Goal: Transaction & Acquisition: Book appointment/travel/reservation

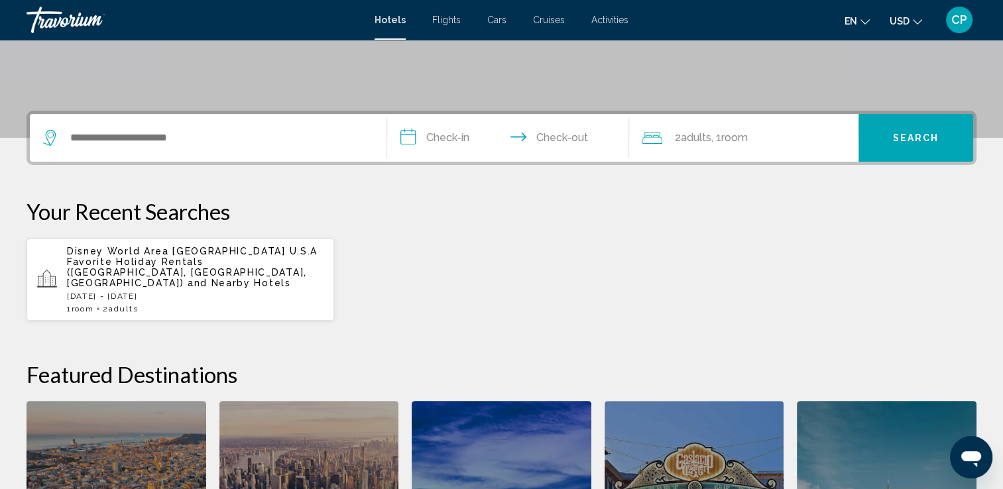
click at [211, 123] on div "Search widget" at bounding box center [208, 138] width 330 height 48
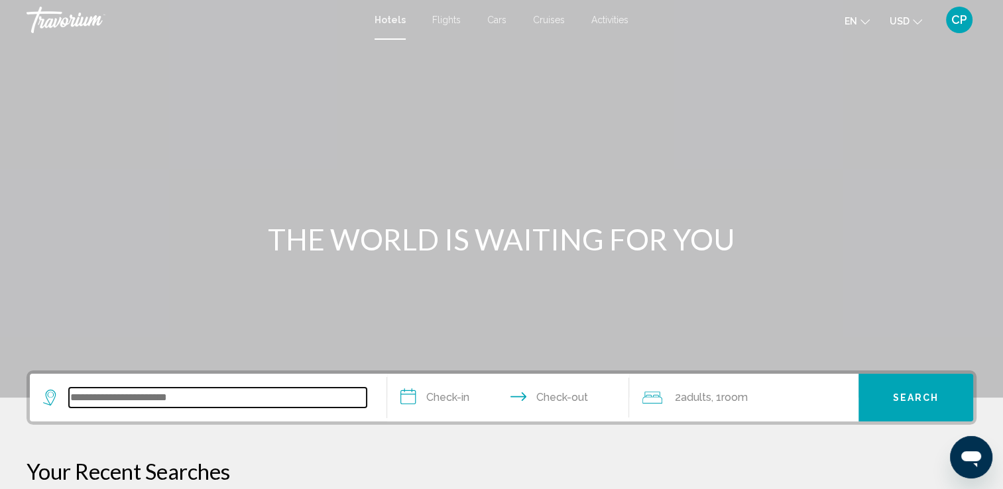
click at [225, 396] on input "Search widget" at bounding box center [218, 398] width 298 height 20
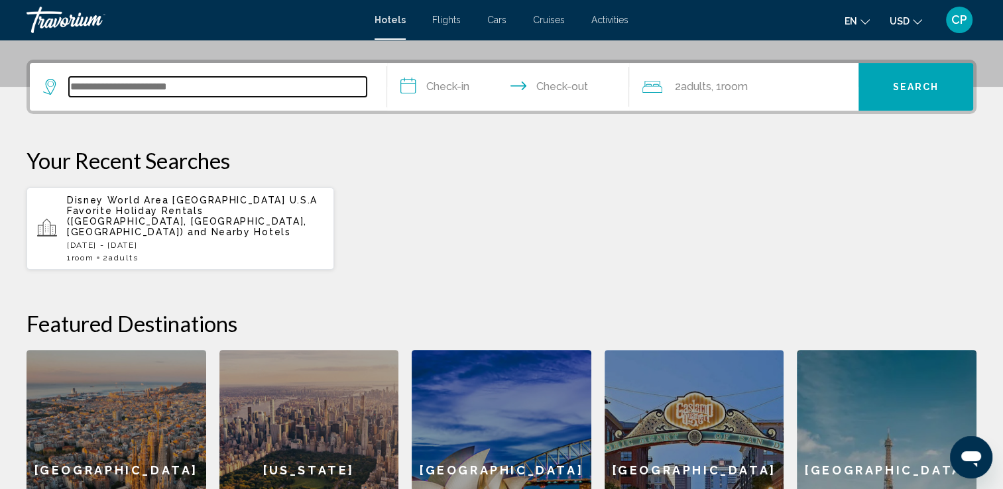
scroll to position [327, 0]
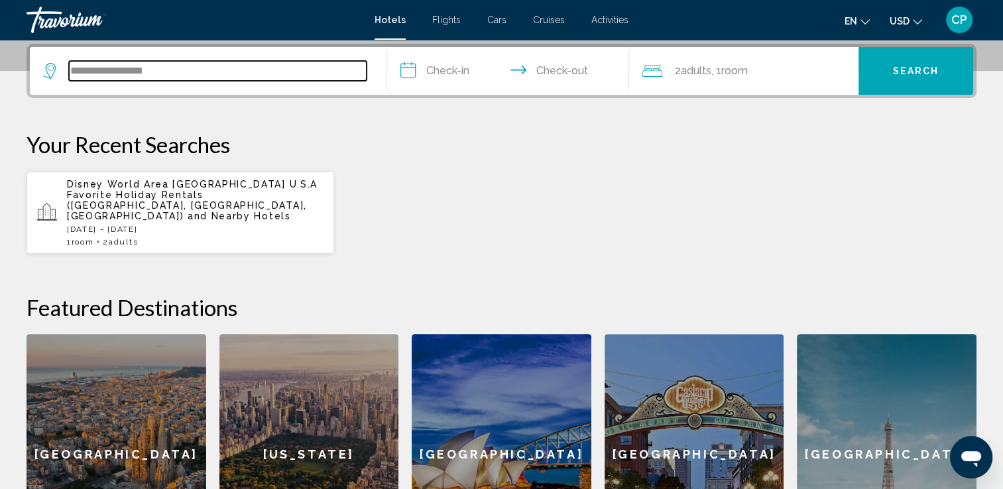
type input "**********"
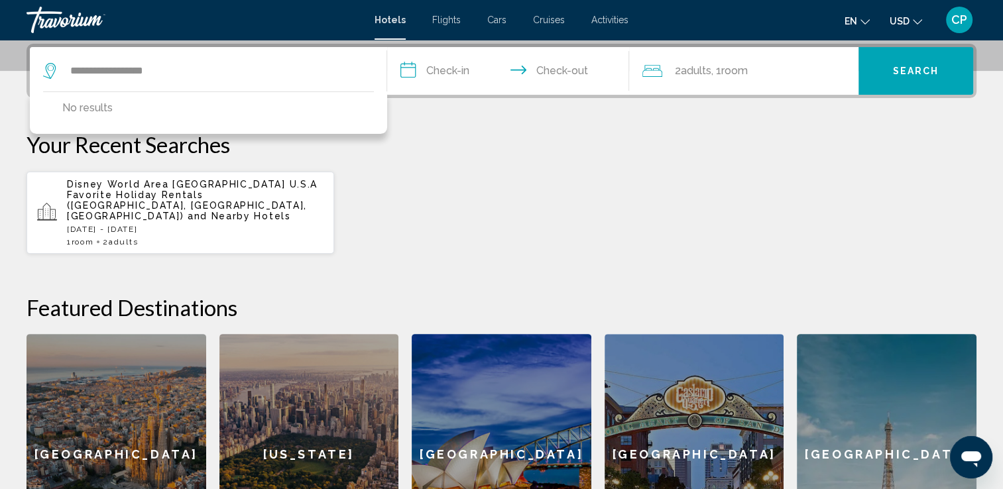
click at [456, 64] on input "**********" at bounding box center [511, 73] width 248 height 52
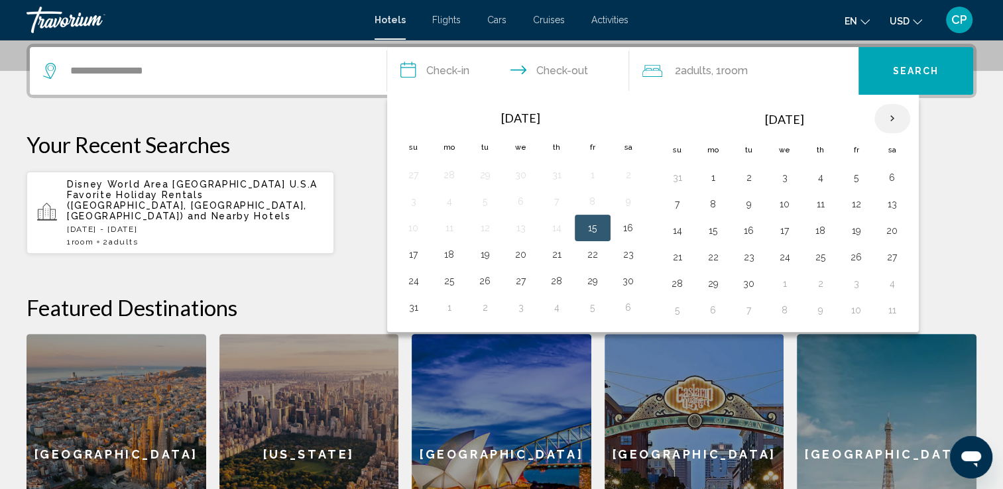
click at [886, 114] on th "Next month" at bounding box center [892, 118] width 36 height 29
click at [706, 201] on button "6" at bounding box center [713, 204] width 21 height 19
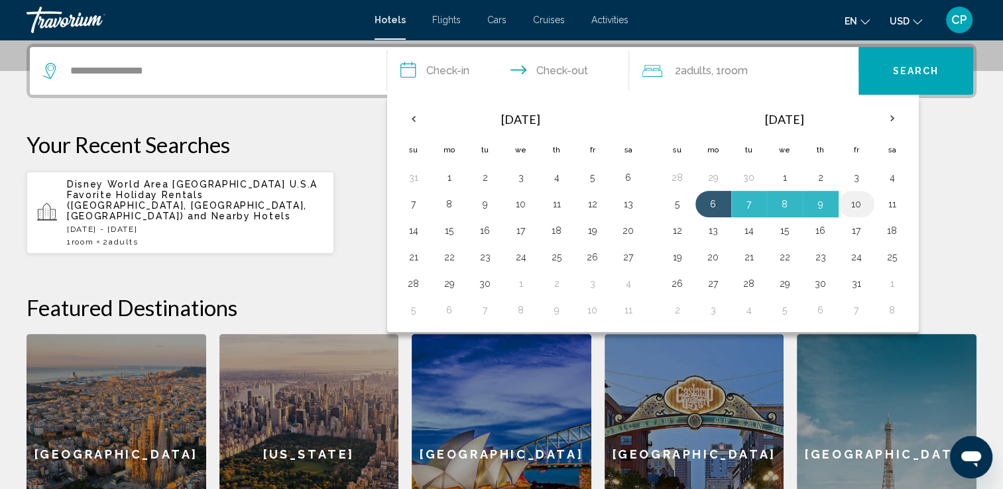
click at [854, 203] on button "10" at bounding box center [856, 204] width 21 height 19
type input "**********"
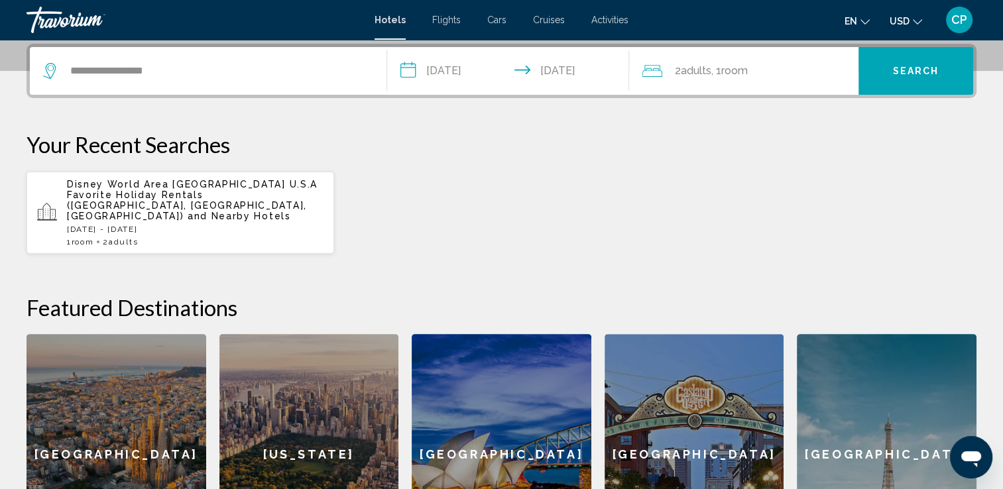
click at [703, 64] on span "Adults" at bounding box center [695, 70] width 30 height 13
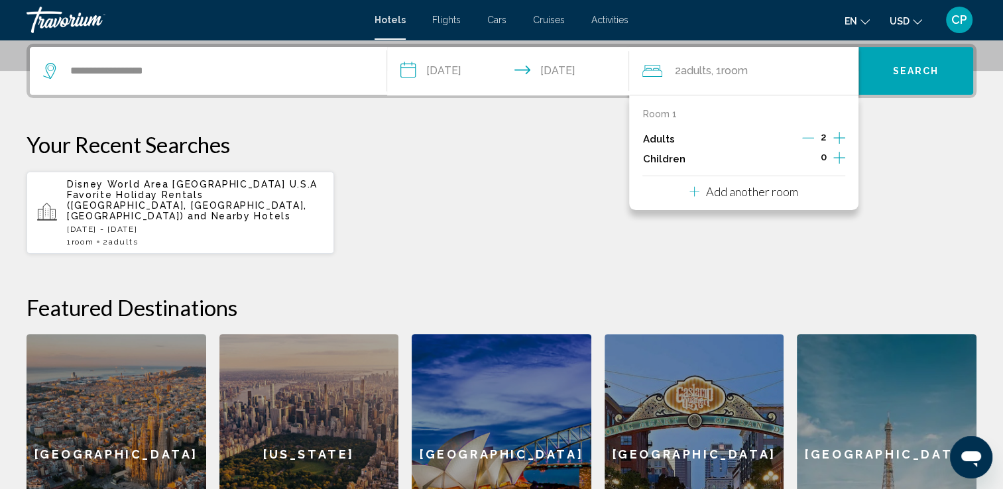
click at [837, 135] on icon "Increment adults" at bounding box center [839, 138] width 12 height 16
click at [913, 63] on button "Search" at bounding box center [915, 71] width 115 height 48
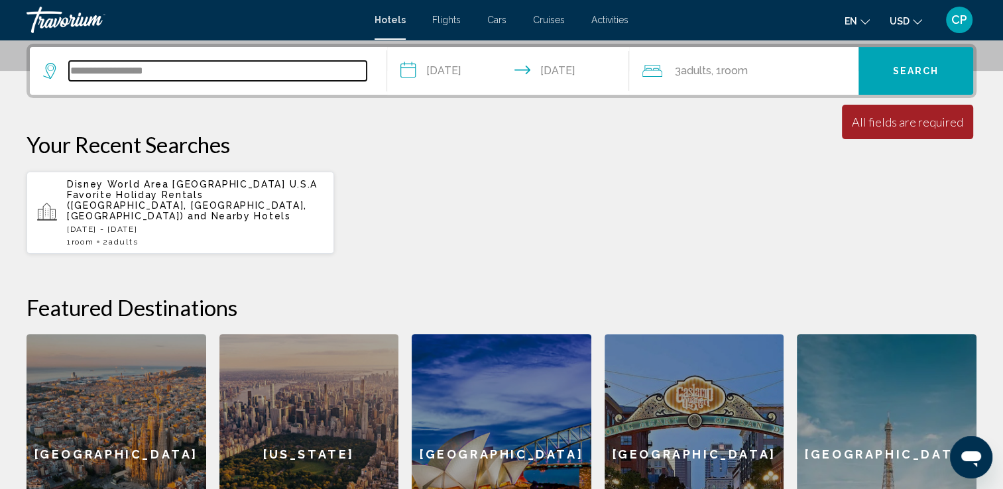
click at [339, 74] on input "**********" at bounding box center [218, 71] width 298 height 20
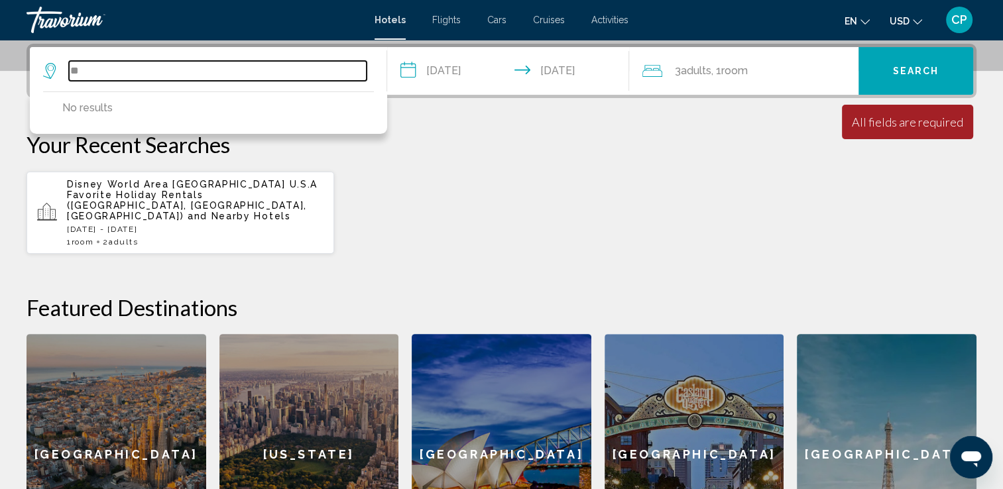
type input "*"
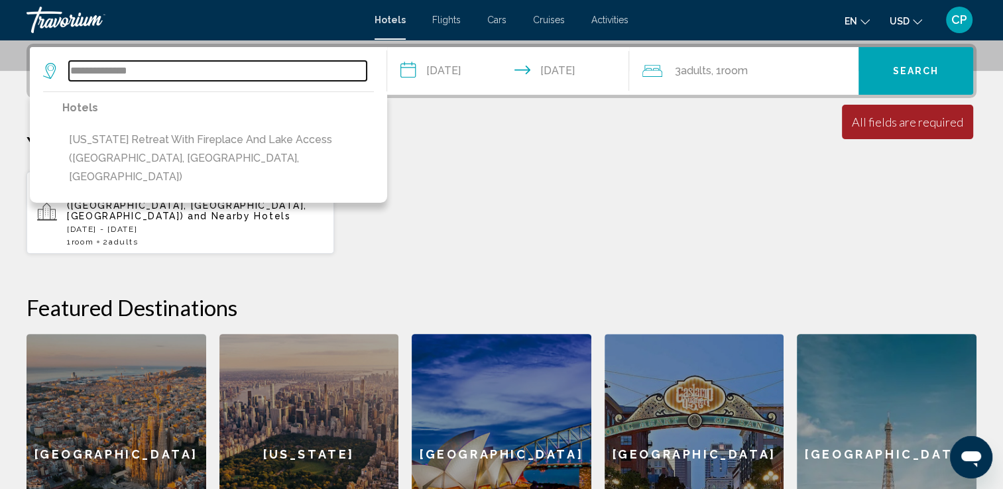
type input "**********"
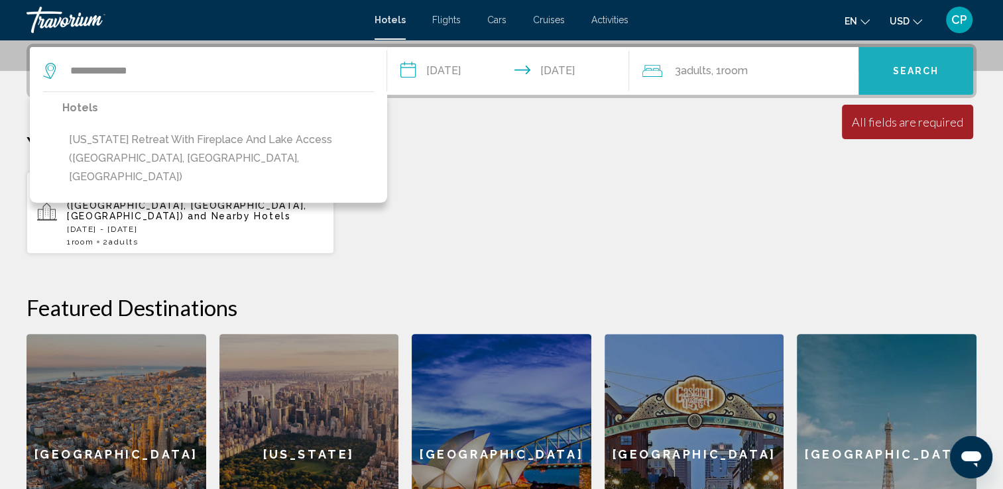
click at [921, 71] on span "Search" at bounding box center [916, 71] width 46 height 11
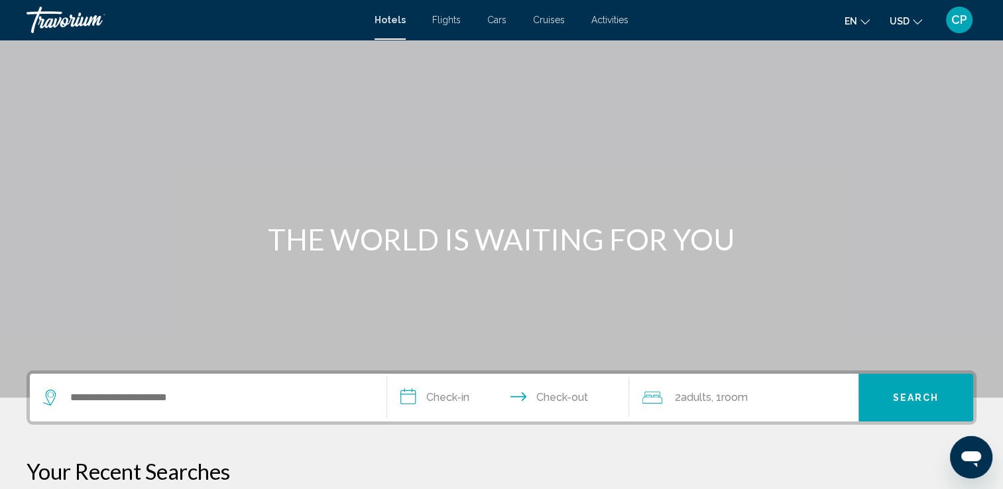
scroll to position [135, 0]
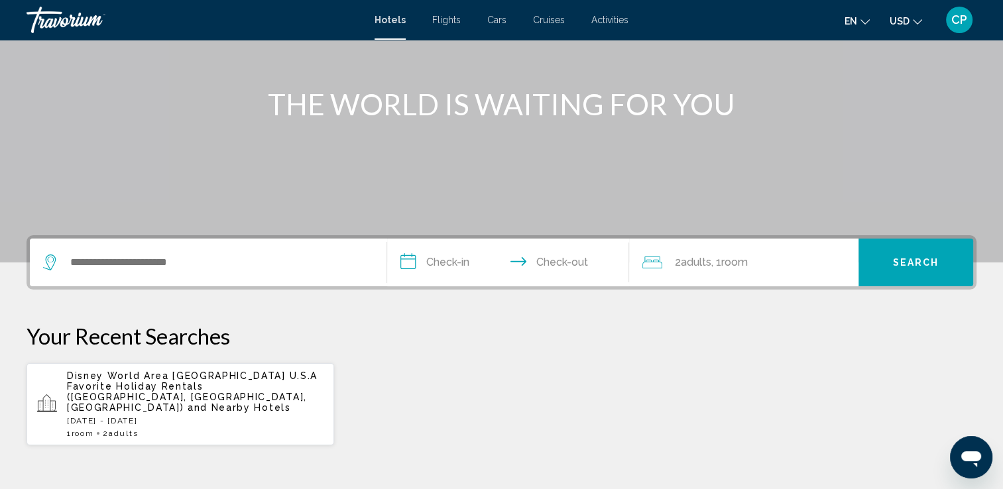
click at [200, 278] on div "Search widget" at bounding box center [208, 263] width 330 height 48
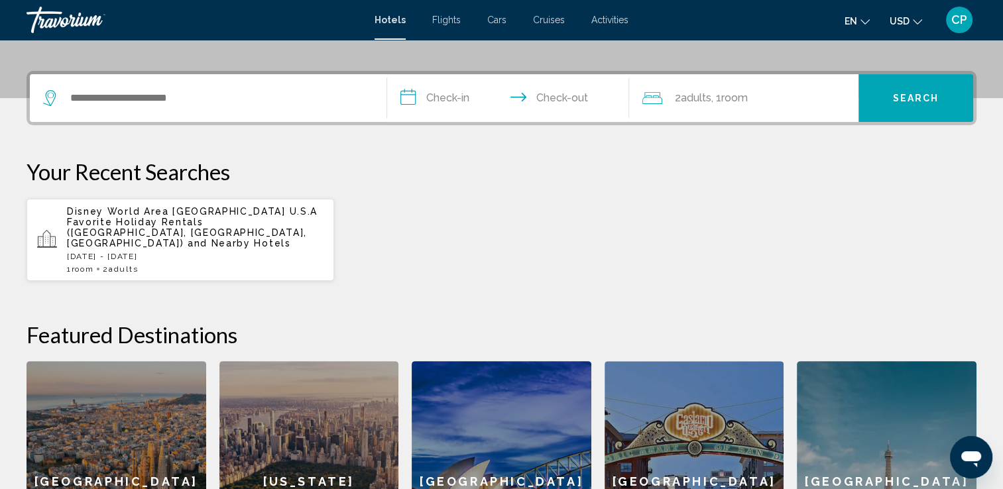
scroll to position [327, 0]
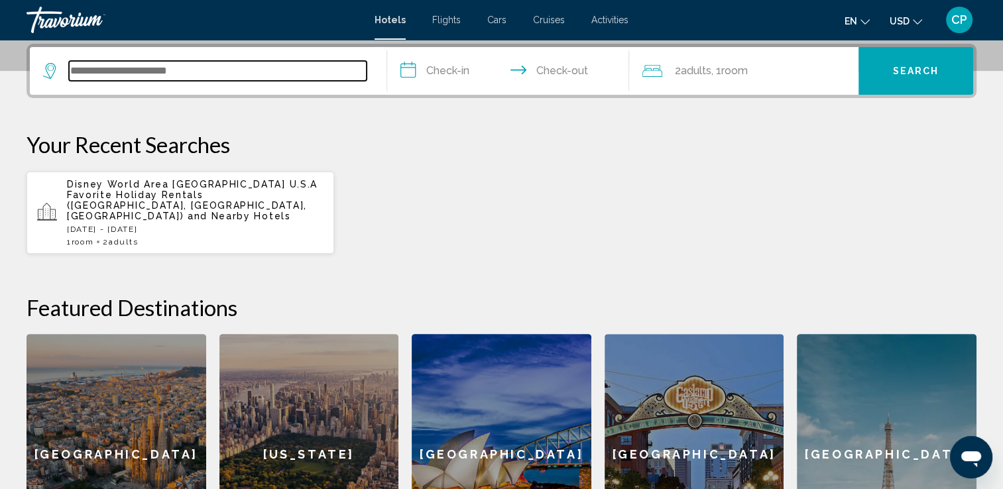
click at [206, 70] on input "Search widget" at bounding box center [218, 71] width 298 height 20
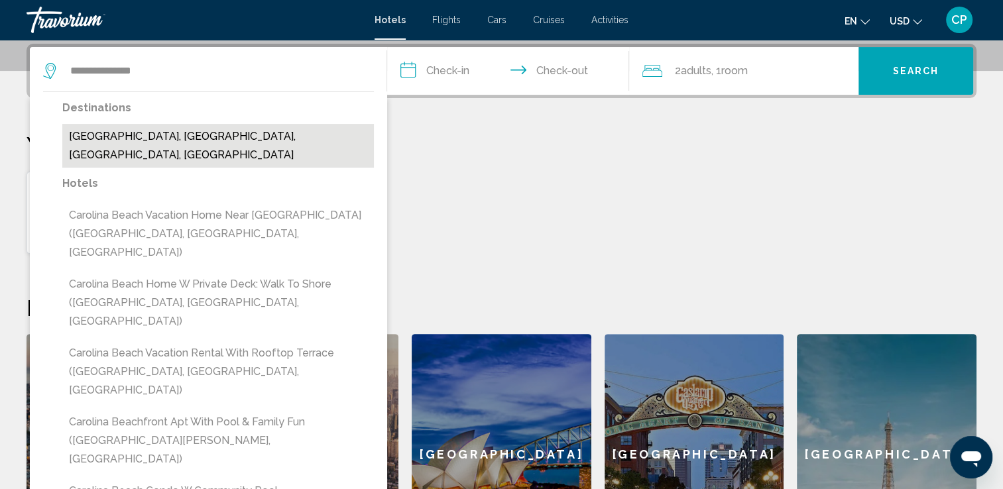
click at [213, 137] on button "Carolina Beach, Wilmington, NC, United States" at bounding box center [217, 146] width 311 height 44
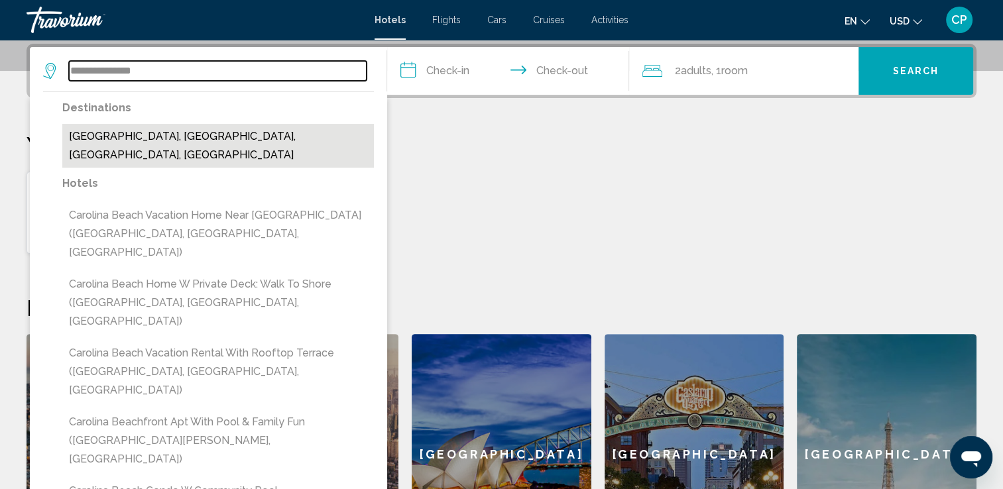
type input "**********"
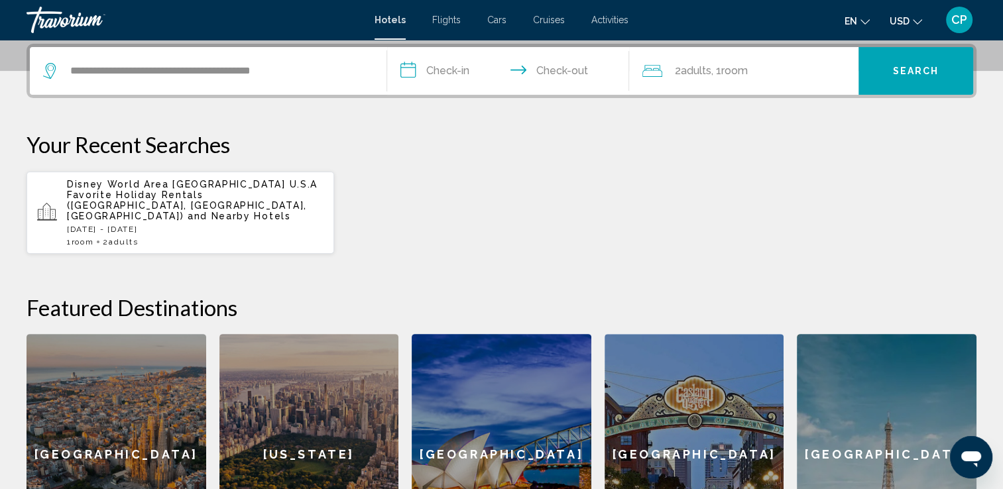
click at [452, 67] on input "**********" at bounding box center [511, 73] width 248 height 52
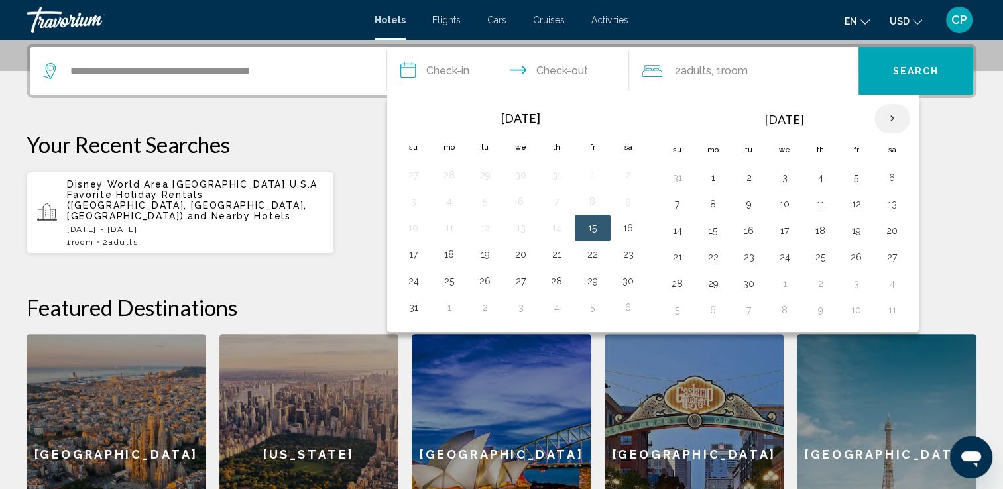
click at [889, 115] on th "Next month" at bounding box center [892, 118] width 36 height 29
click at [718, 199] on button "6" at bounding box center [713, 204] width 21 height 19
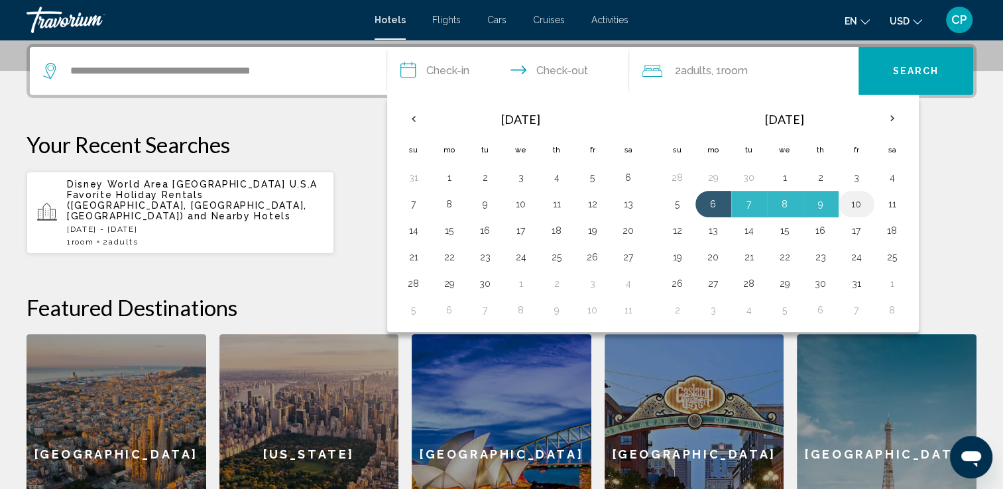
click at [852, 197] on button "10" at bounding box center [856, 204] width 21 height 19
type input "**********"
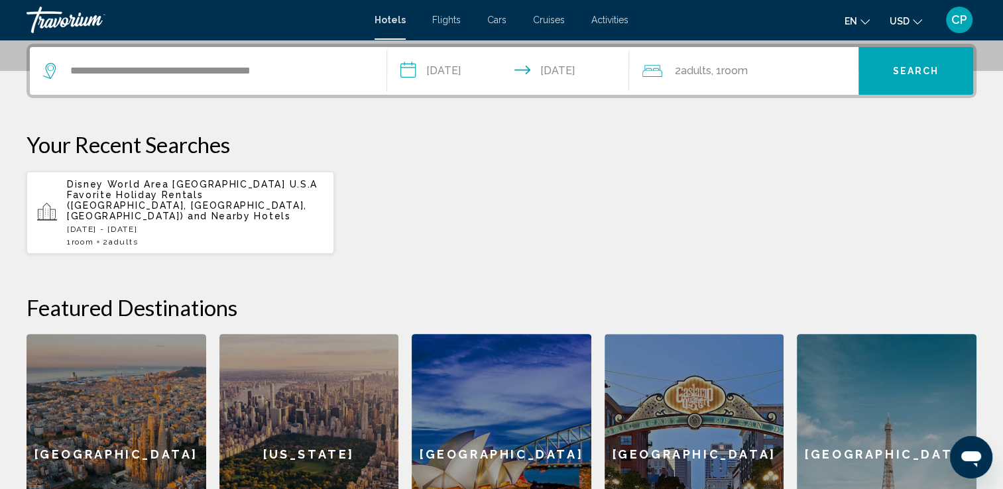
click at [752, 66] on div "2 Adult Adults , 1 Room rooms" at bounding box center [750, 71] width 216 height 19
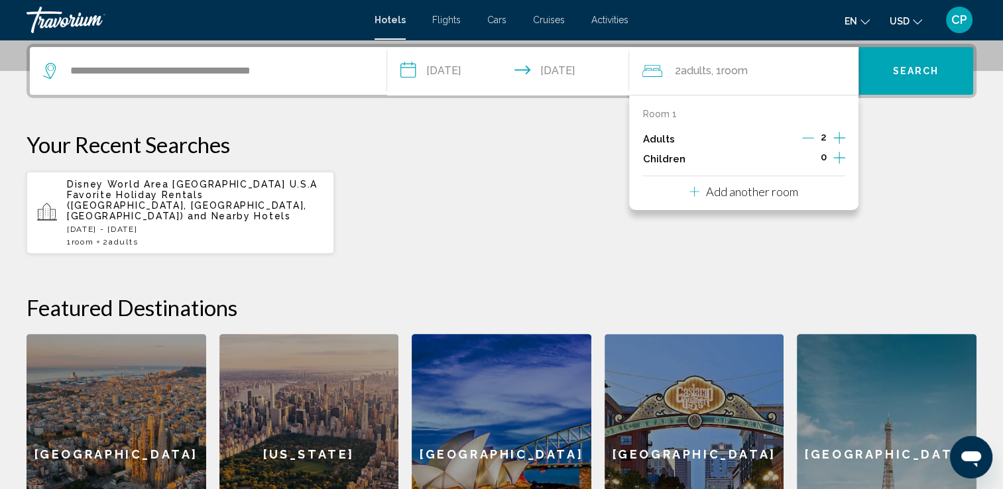
click at [840, 137] on icon "Increment adults" at bounding box center [839, 138] width 12 height 16
click at [907, 68] on span "Search" at bounding box center [916, 71] width 46 height 11
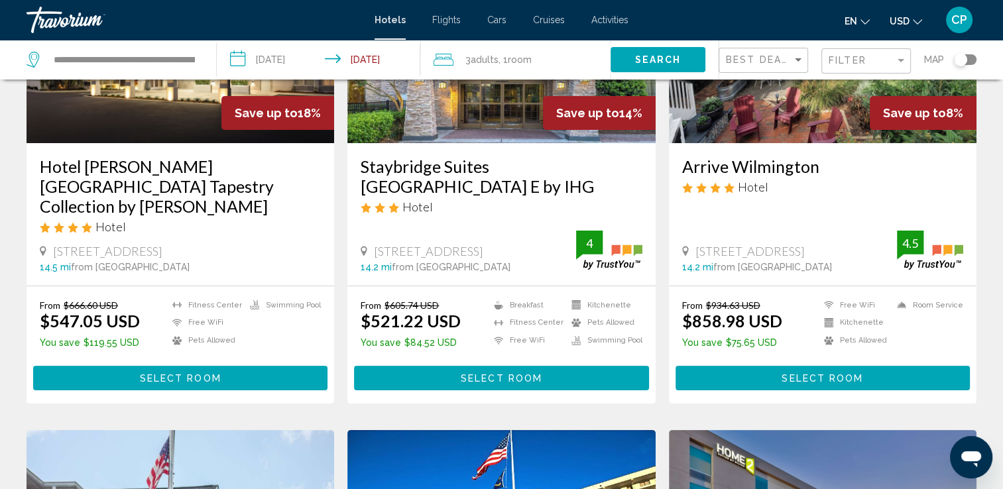
scroll to position [164, 0]
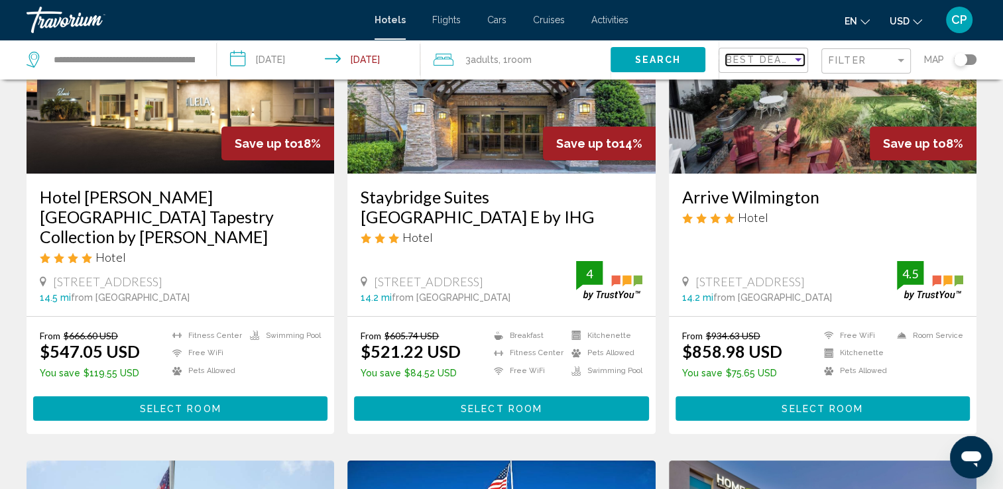
click at [795, 60] on div "Sort by" at bounding box center [798, 59] width 7 height 3
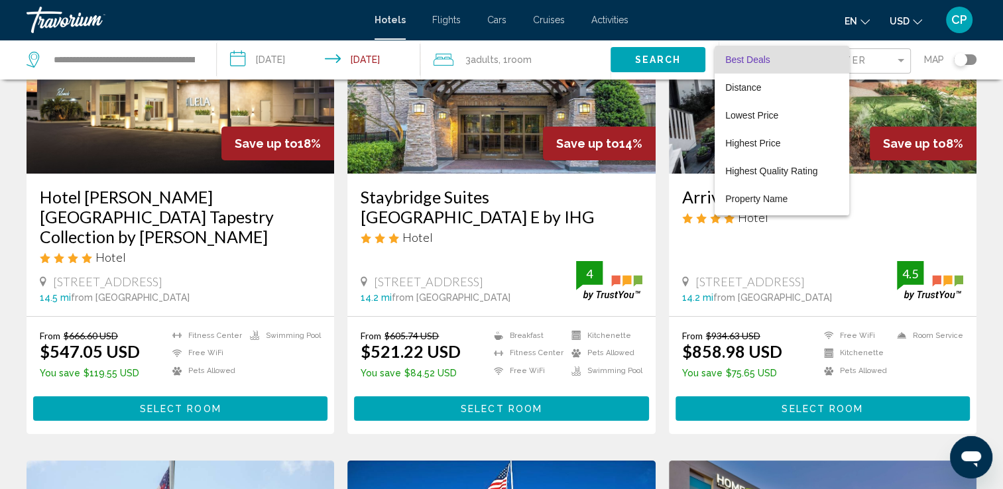
click at [781, 17] on div at bounding box center [501, 244] width 1003 height 489
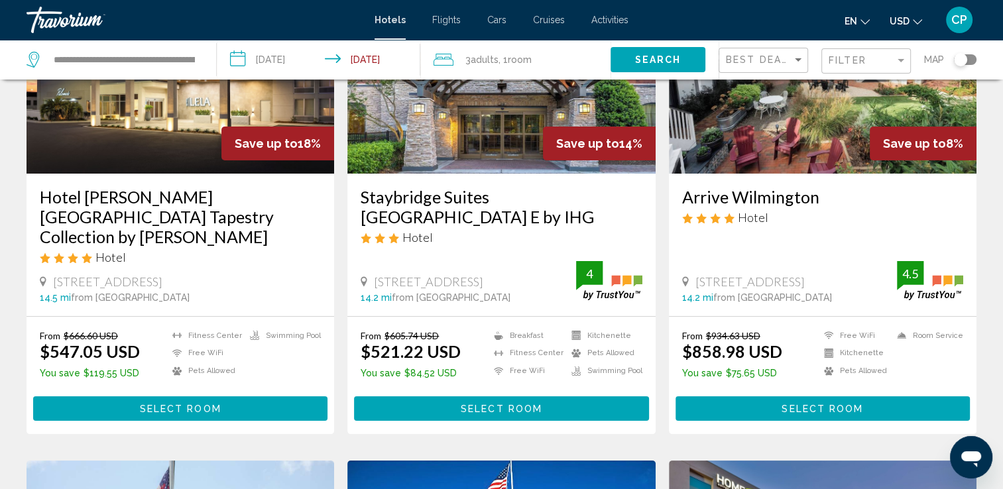
click at [968, 56] on div "Toggle map" at bounding box center [965, 59] width 23 height 11
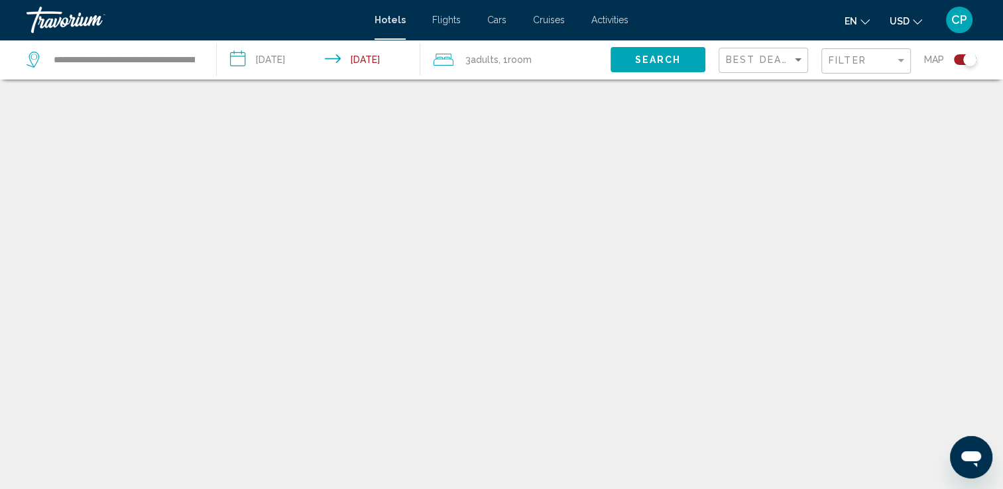
scroll to position [80, 0]
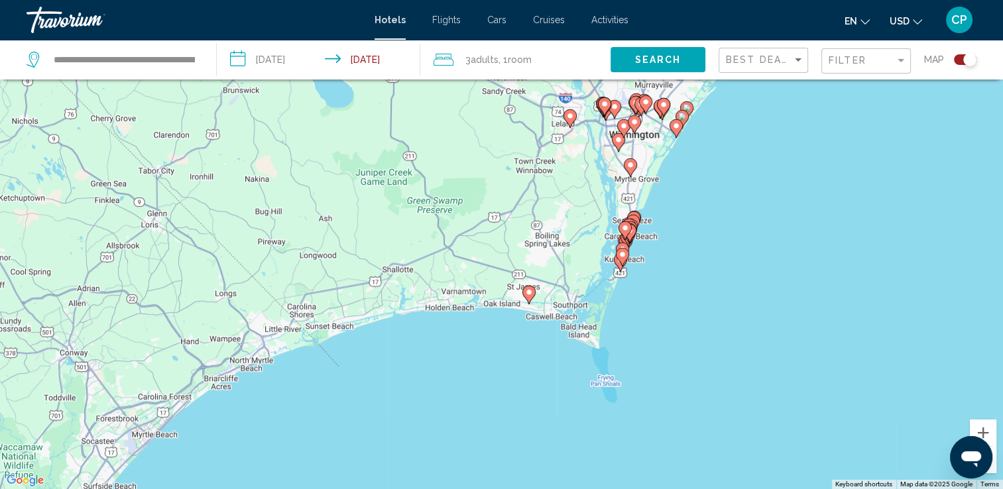
drag, startPoint x: 543, startPoint y: 300, endPoint x: 701, endPoint y: 217, distance: 177.3
click at [701, 217] on div "To activate drag with keyboard, press Alt + Enter. Once in keyboard drag state,…" at bounding box center [501, 244] width 1003 height 489
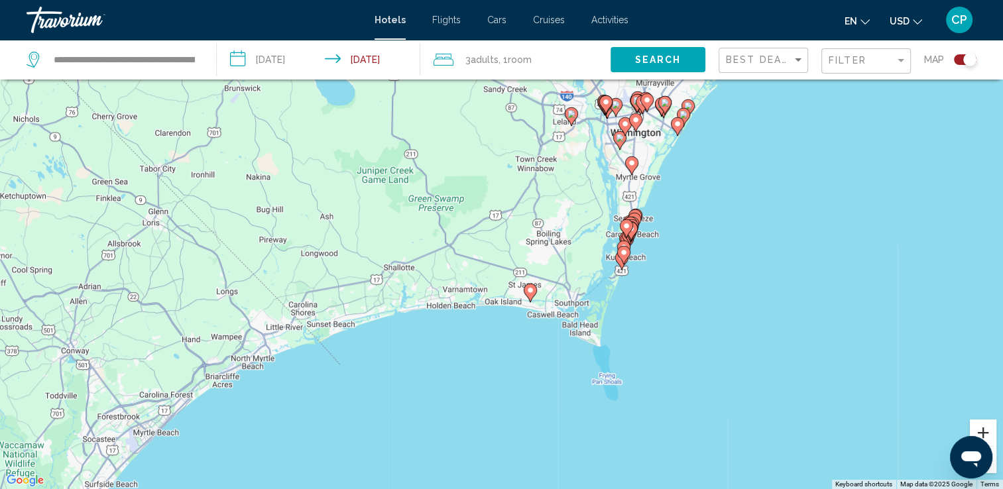
click at [986, 429] on button "Zoom in" at bounding box center [983, 433] width 27 height 27
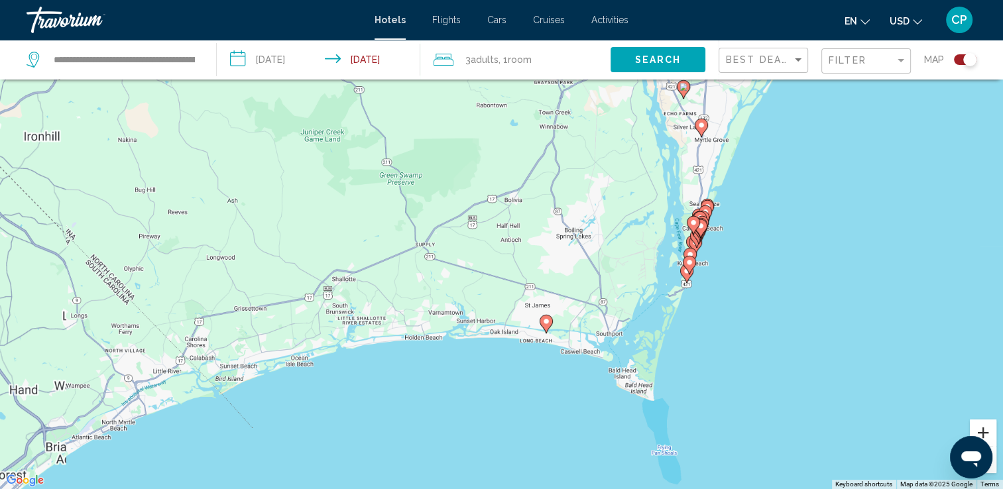
click at [986, 429] on button "Zoom in" at bounding box center [983, 433] width 27 height 27
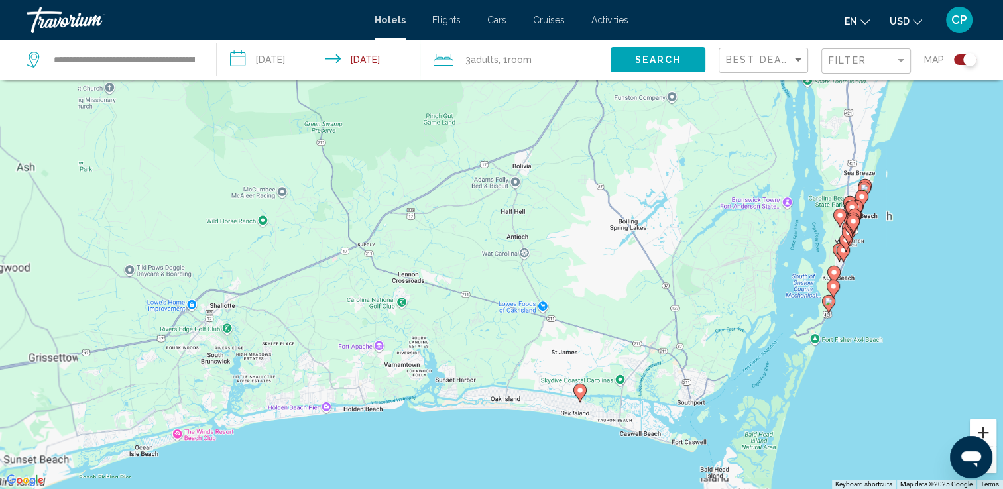
click at [986, 429] on button "Zoom in" at bounding box center [983, 433] width 27 height 27
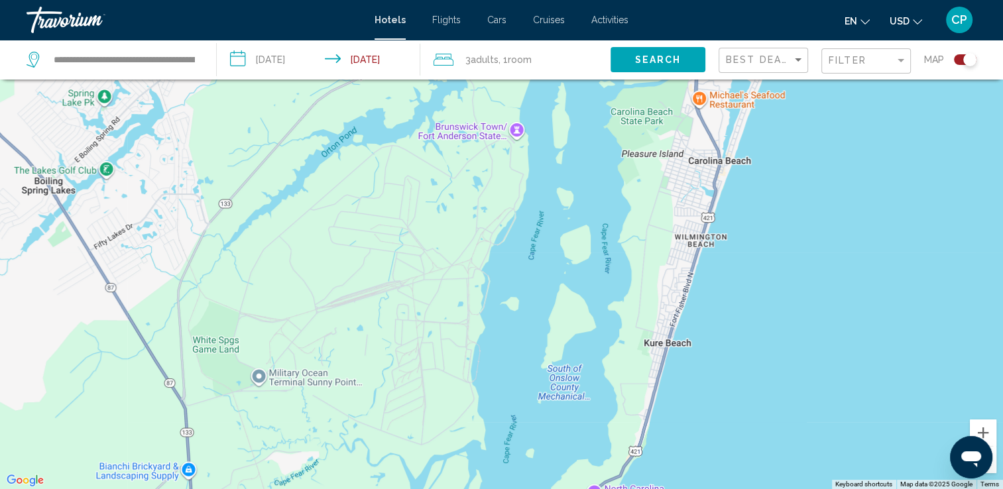
drag, startPoint x: 968, startPoint y: 271, endPoint x: 131, endPoint y: 270, distance: 837.1
click at [131, 270] on div "Main content" at bounding box center [501, 244] width 1003 height 489
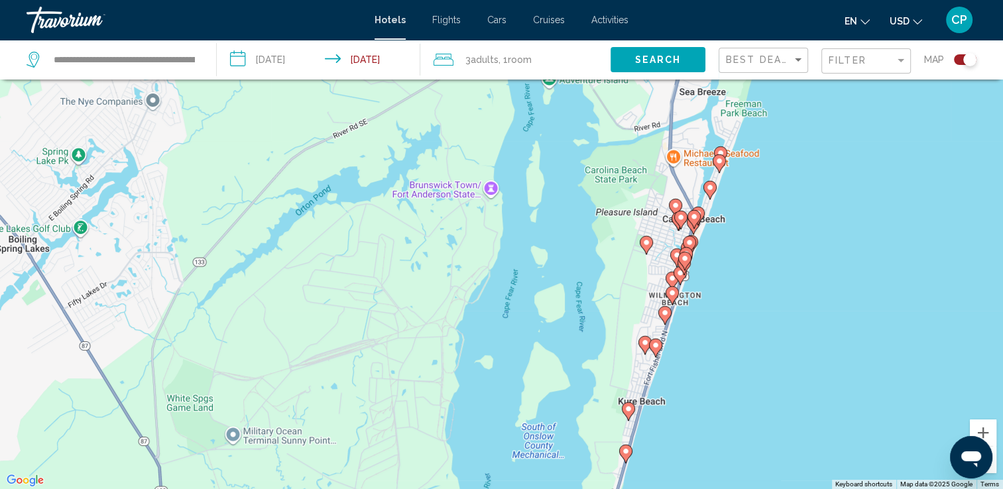
drag, startPoint x: 762, startPoint y: 148, endPoint x: 711, endPoint y: 242, distance: 106.2
click at [711, 242] on div "To activate drag with keyboard, press Alt + Enter. Once in keyboard drag state,…" at bounding box center [501, 244] width 1003 height 489
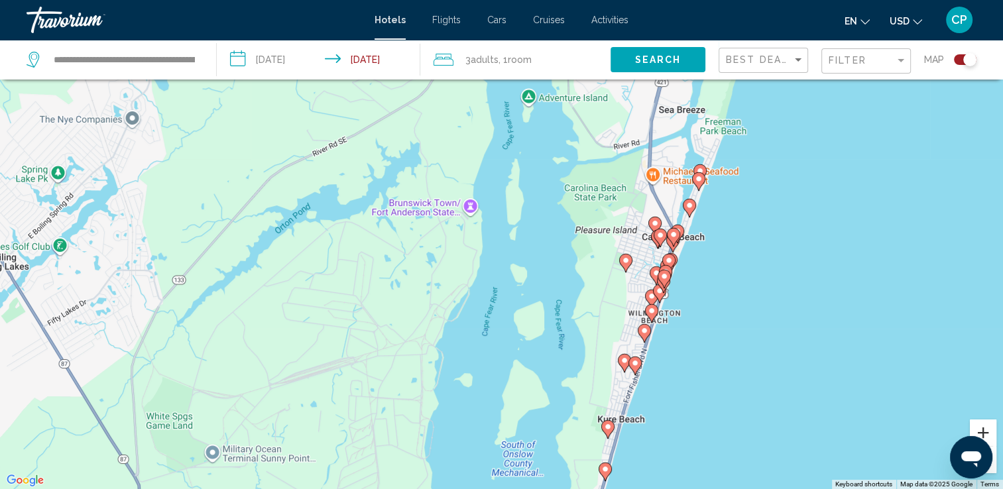
click at [988, 433] on button "Zoom in" at bounding box center [983, 433] width 27 height 27
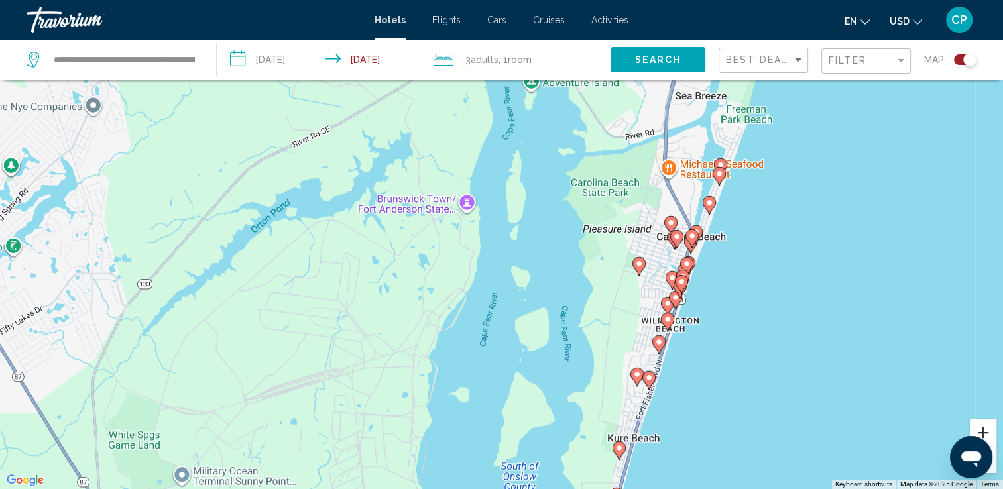
click at [988, 433] on button "Zoom in" at bounding box center [983, 433] width 27 height 27
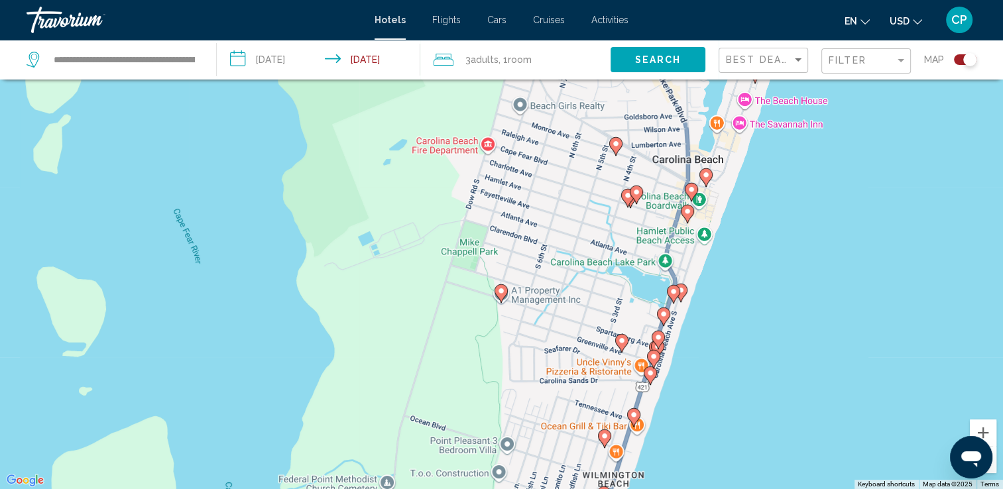
drag, startPoint x: 894, startPoint y: 261, endPoint x: 375, endPoint y: 209, distance: 521.5
click at [375, 209] on div "To activate drag with keyboard, press Alt + Enter. Once in keyboard drag state,…" at bounding box center [501, 244] width 1003 height 489
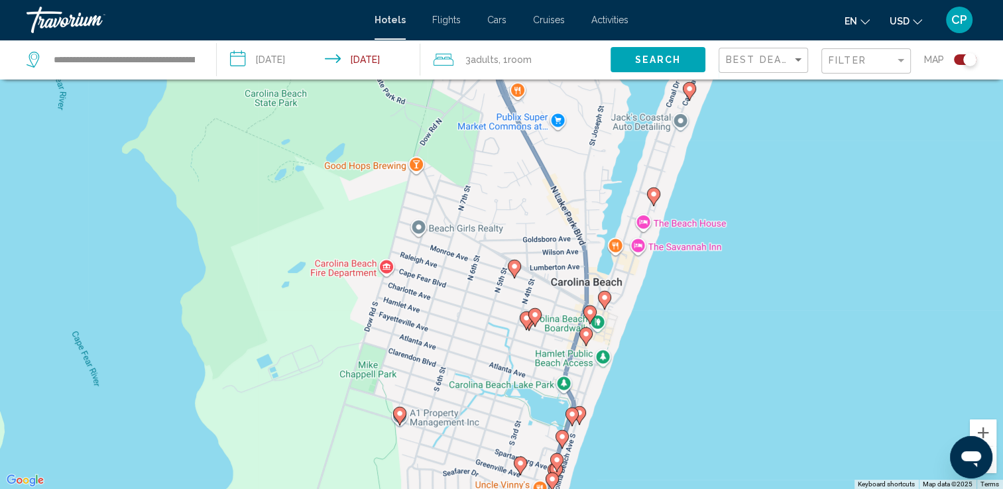
drag, startPoint x: 697, startPoint y: 237, endPoint x: 592, endPoint y: 365, distance: 165.3
click at [592, 365] on div "To activate drag with keyboard, press Alt + Enter. Once in keyboard drag state,…" at bounding box center [501, 244] width 1003 height 489
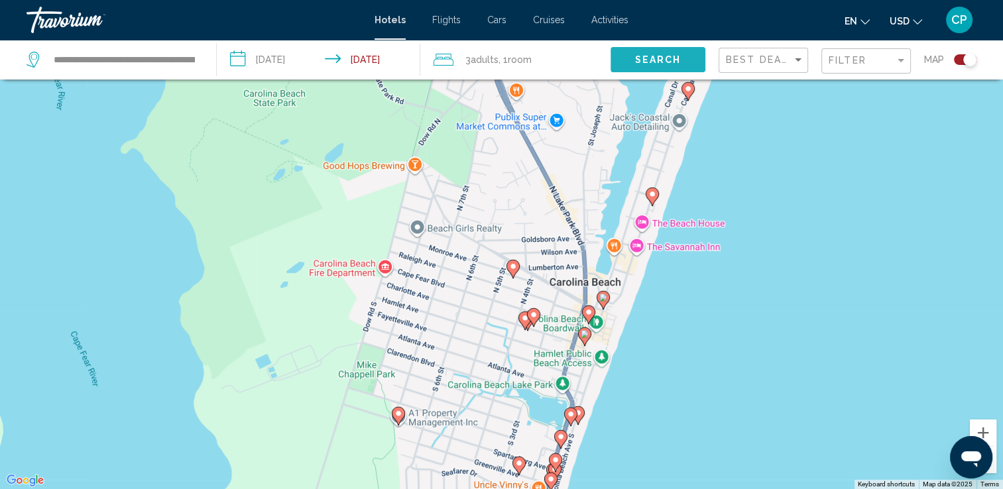
click at [660, 57] on span "Search" at bounding box center [657, 60] width 46 height 11
click at [865, 64] on span "Filter" at bounding box center [847, 60] width 38 height 11
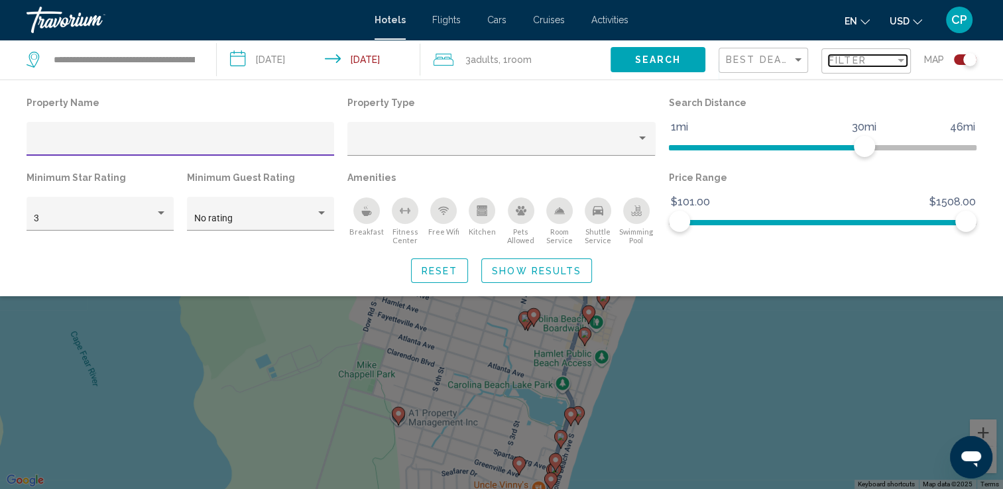
click at [865, 64] on span "Filter" at bounding box center [847, 60] width 38 height 11
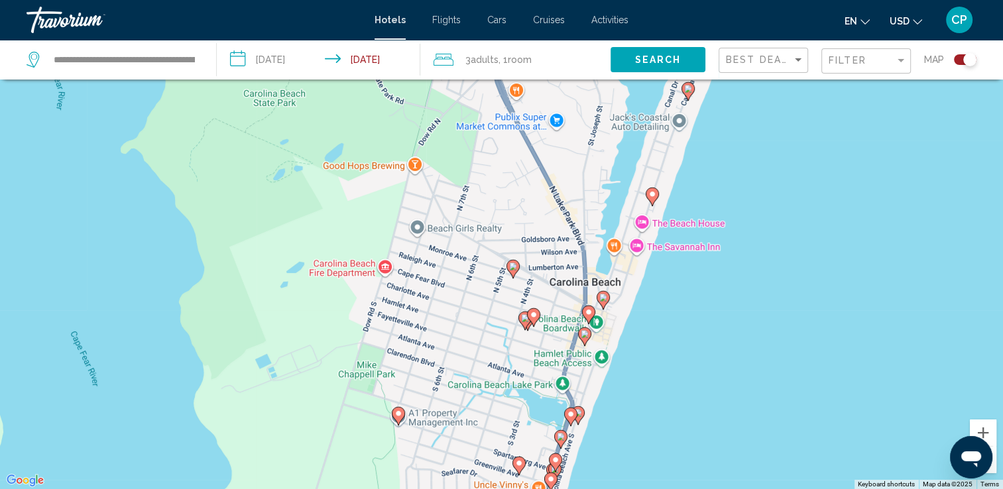
click at [958, 63] on div "Toggle map" at bounding box center [965, 59] width 23 height 11
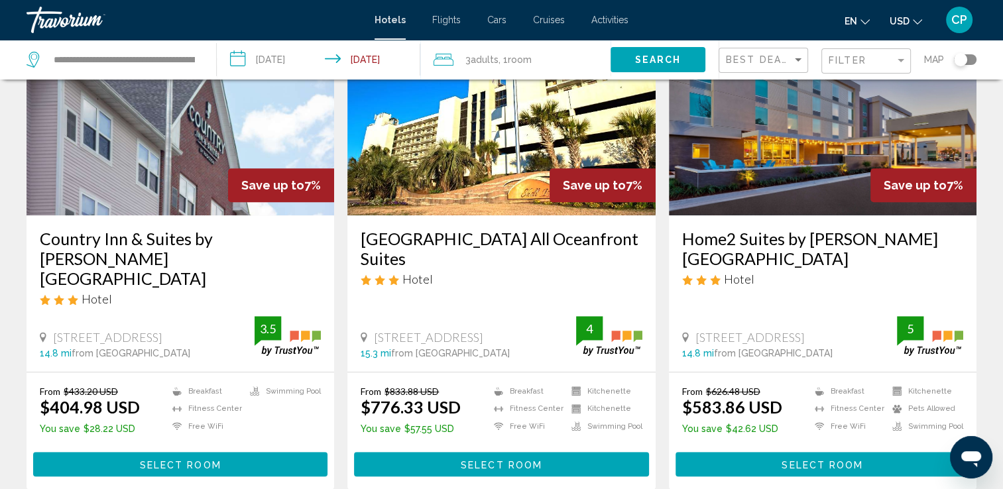
scroll to position [0, 0]
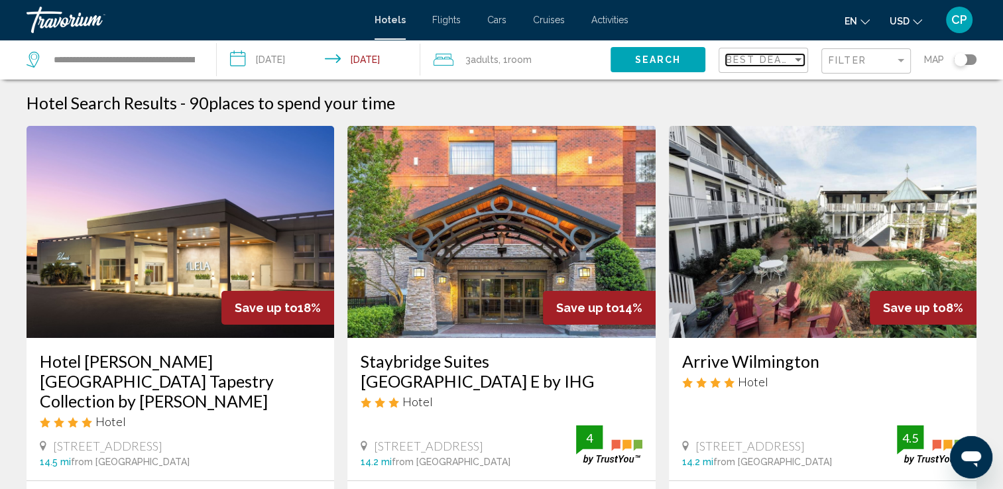
click at [762, 54] on span "Best Deals" at bounding box center [761, 59] width 70 height 11
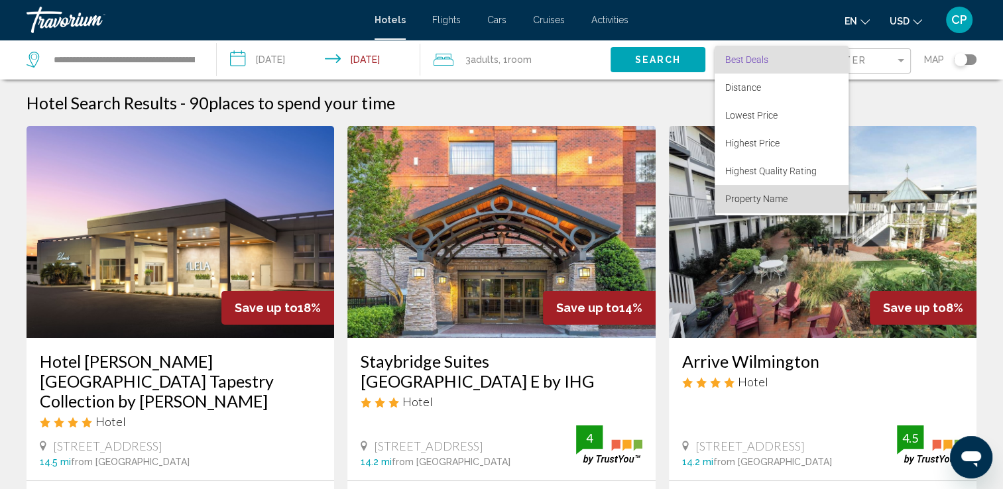
click at [767, 195] on span "Property Name" at bounding box center [756, 199] width 62 height 11
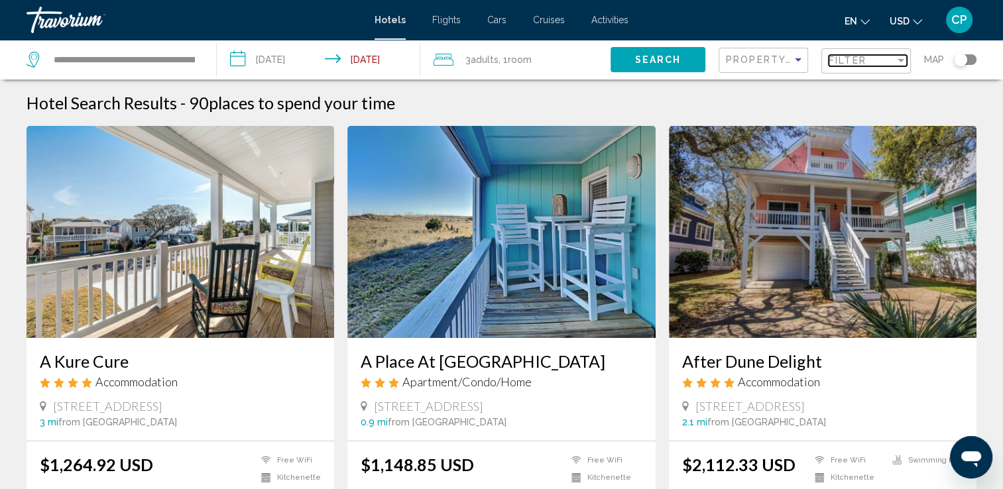
click at [881, 62] on div "Filter" at bounding box center [861, 60] width 66 height 11
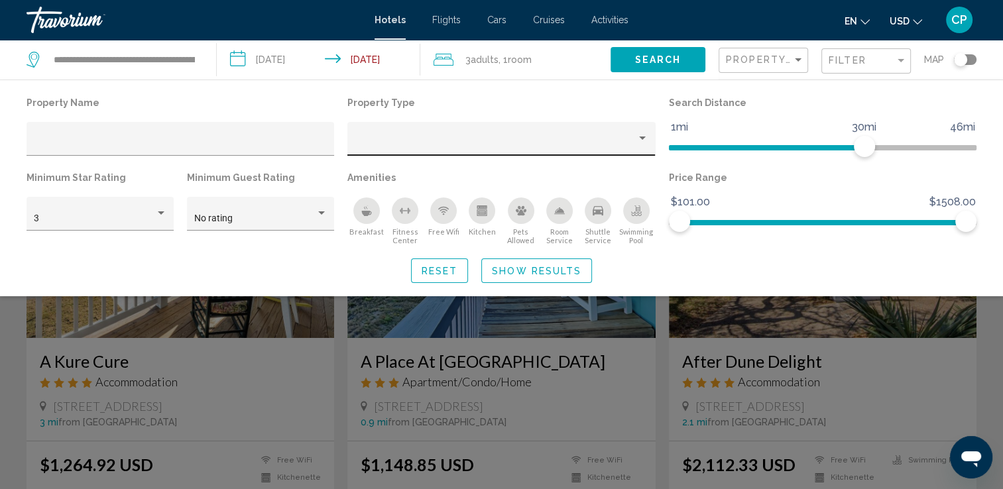
click at [425, 133] on div "Hotel Filters" at bounding box center [502, 142] width 294 height 27
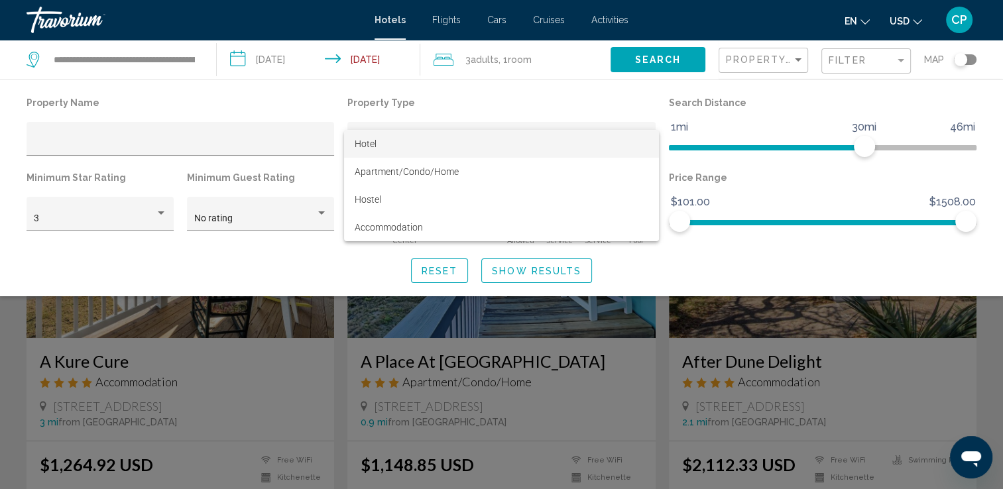
click at [416, 150] on span "Hotel" at bounding box center [502, 144] width 294 height 28
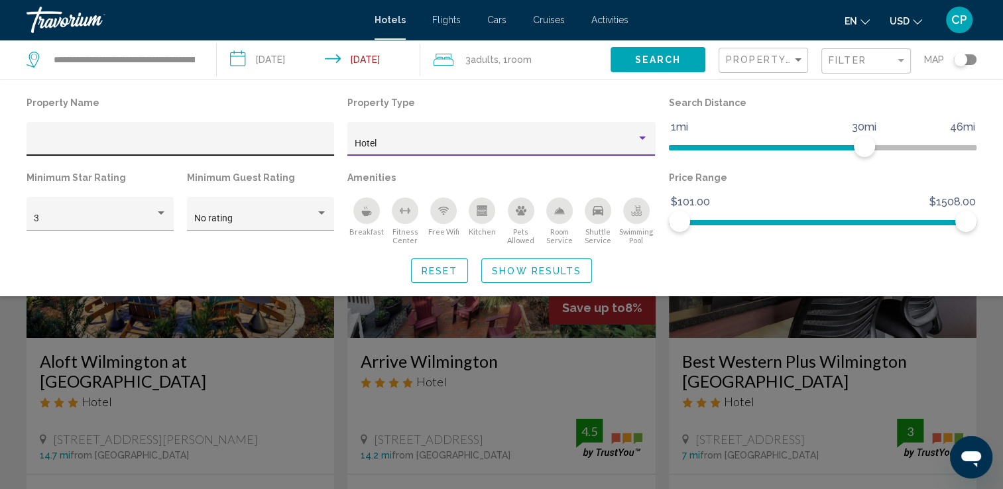
click at [220, 142] on input "Hotel Filters" at bounding box center [181, 144] width 294 height 11
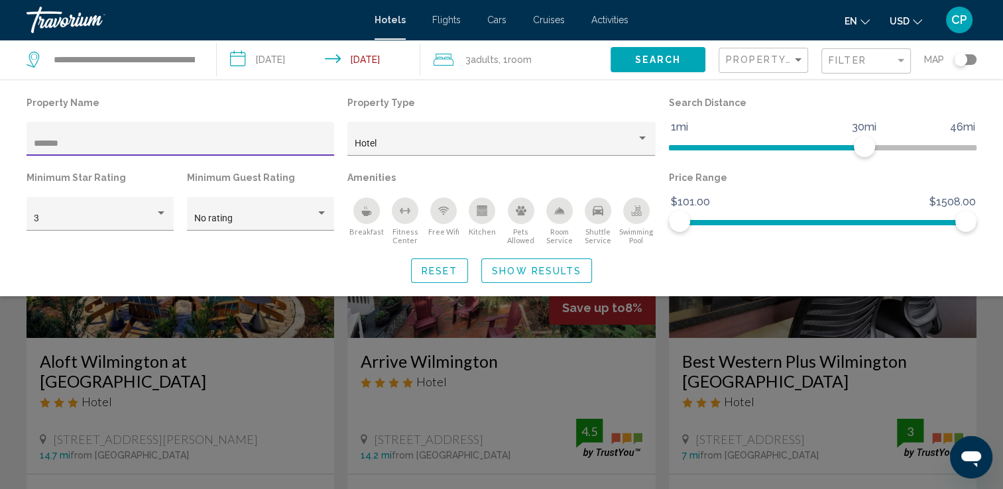
type input "*******"
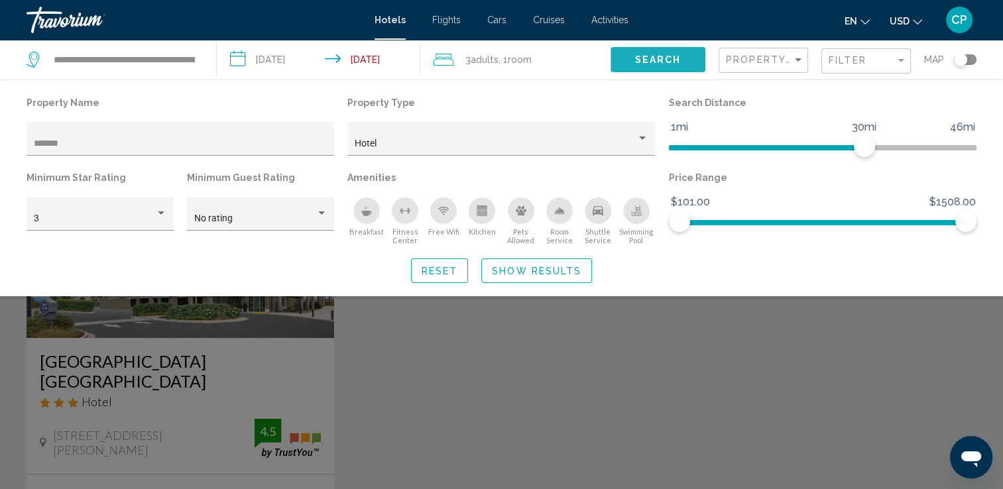
click at [663, 62] on span "Search" at bounding box center [657, 60] width 46 height 11
click at [555, 395] on div "Search widget" at bounding box center [501, 344] width 1003 height 290
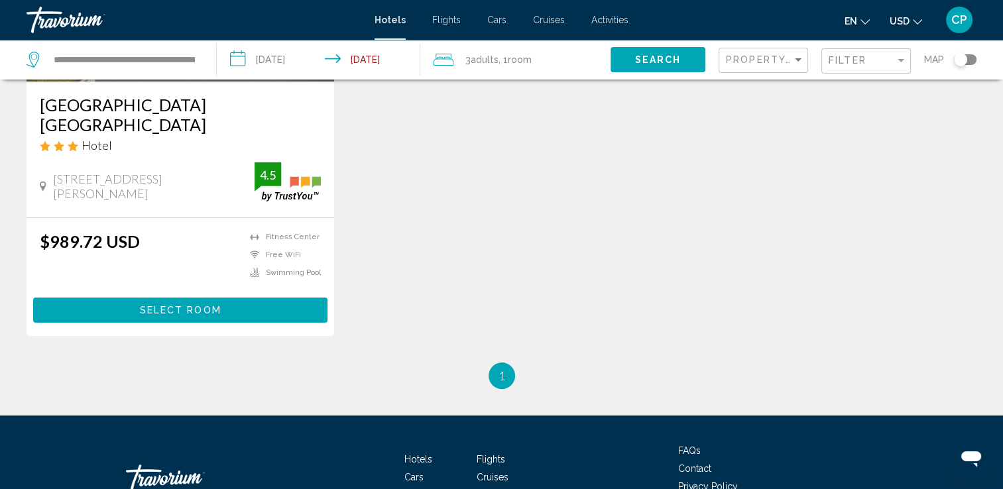
scroll to position [257, 0]
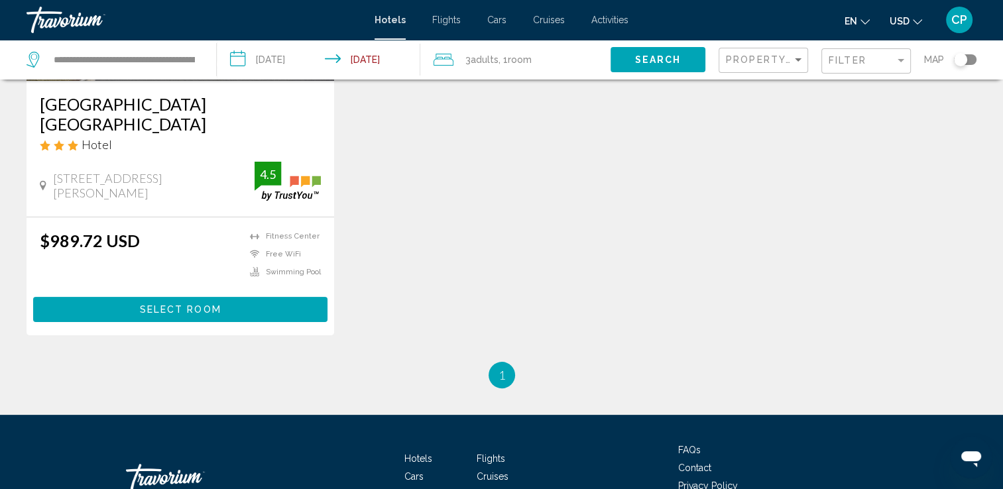
click at [160, 313] on span "Select Room" at bounding box center [181, 310] width 82 height 11
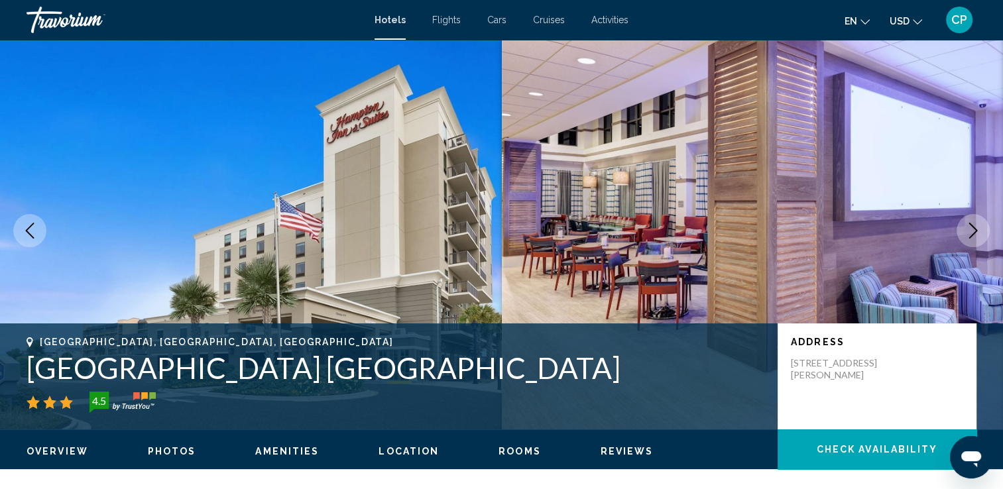
scroll to position [7, 0]
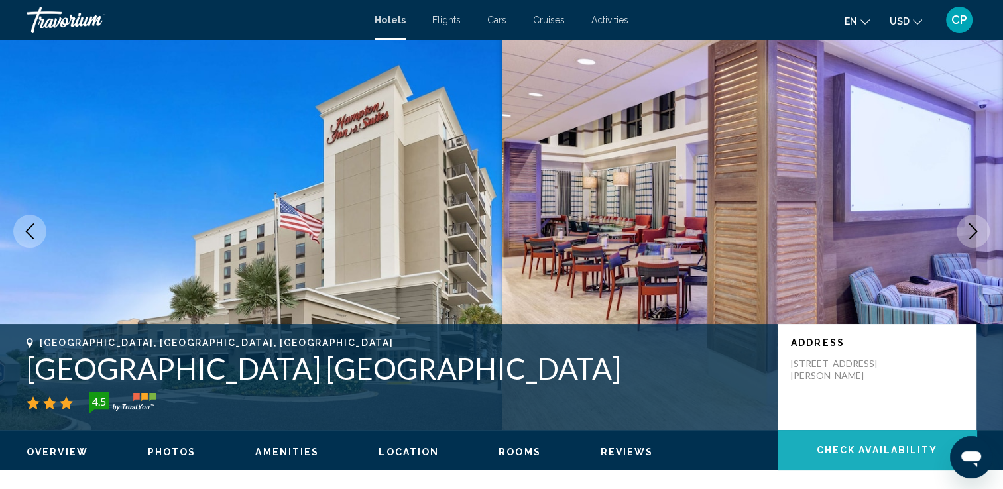
click at [870, 454] on span "Check Availability" at bounding box center [877, 450] width 121 height 11
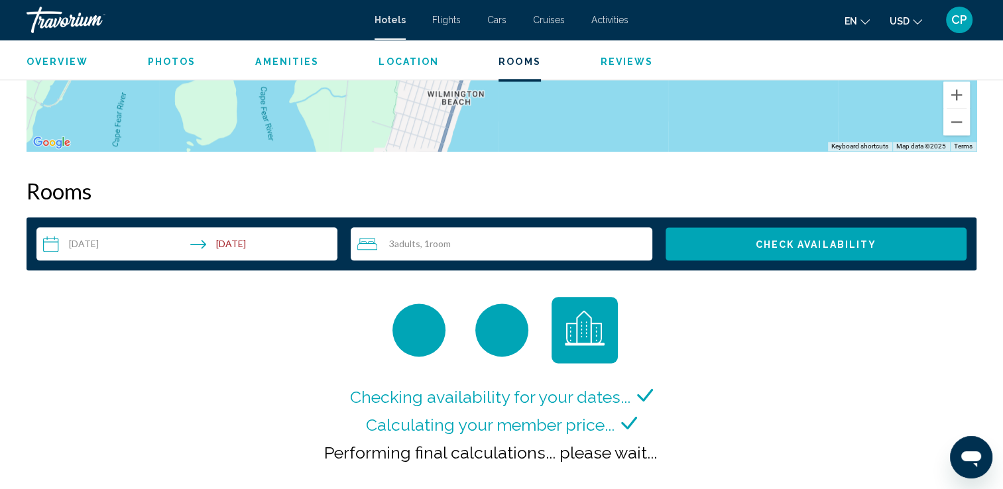
scroll to position [1675, 0]
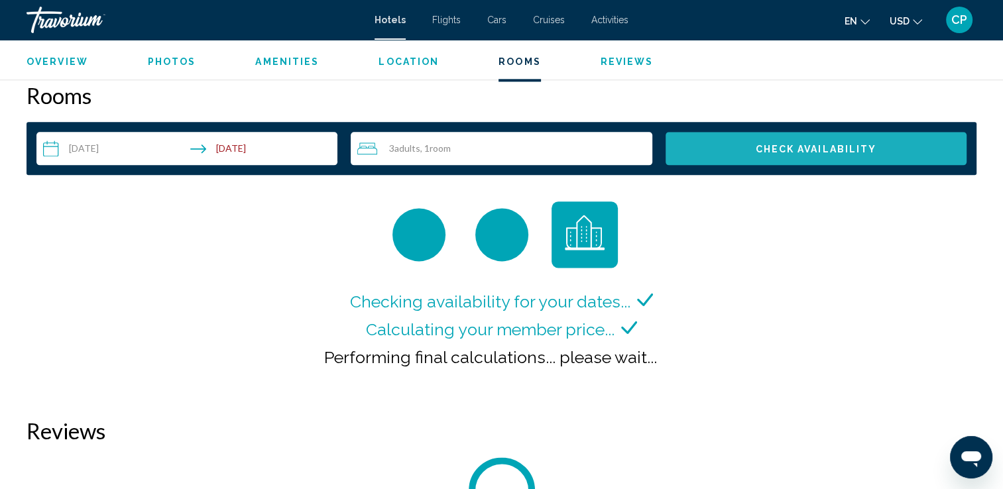
click at [850, 148] on span "Check Availability" at bounding box center [815, 149] width 121 height 11
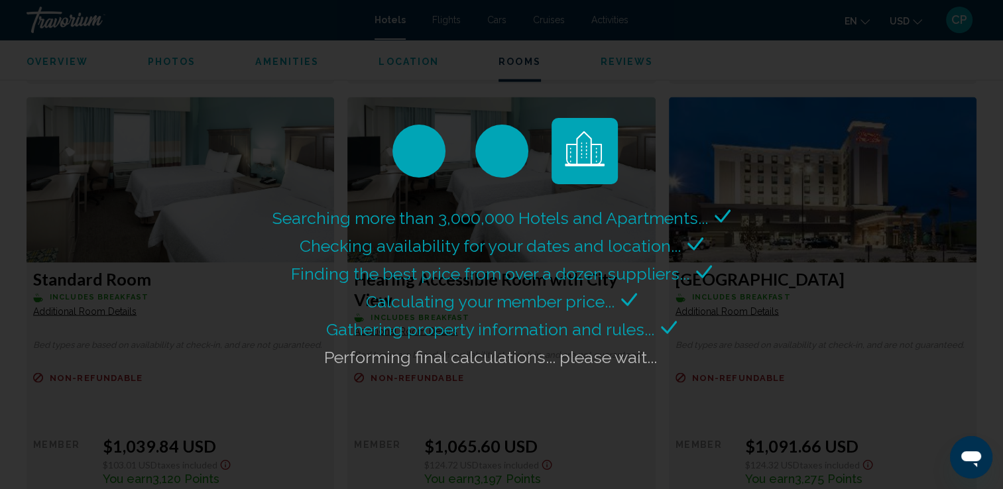
scroll to position [2206, 0]
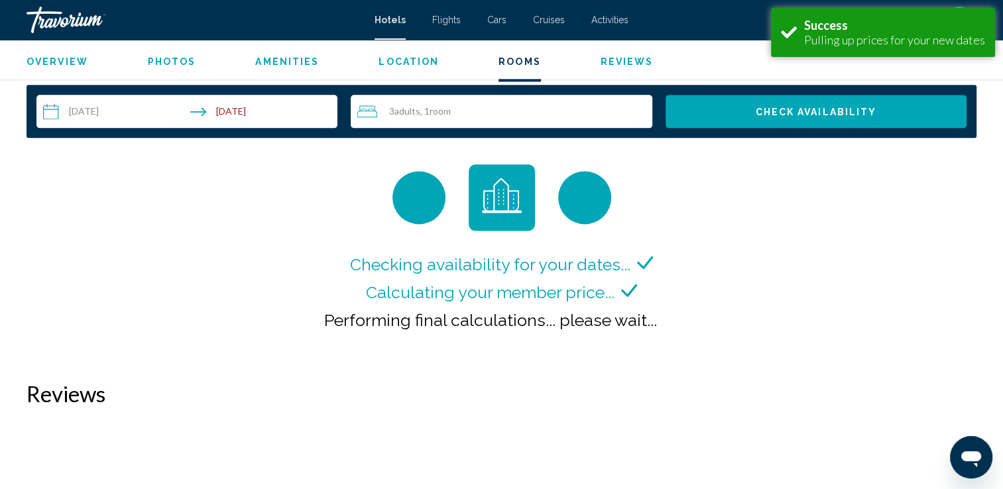
scroll to position [1712, 0]
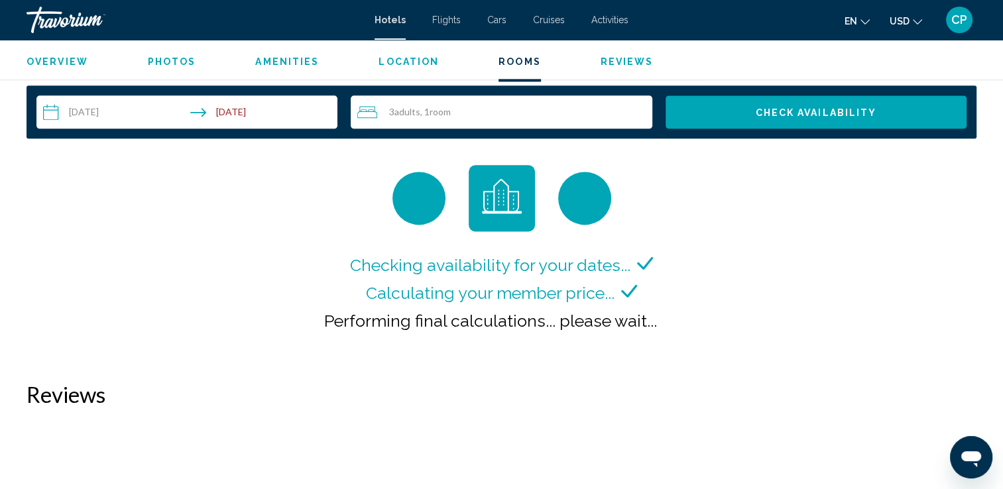
click at [777, 115] on span "Check Availability" at bounding box center [815, 112] width 121 height 11
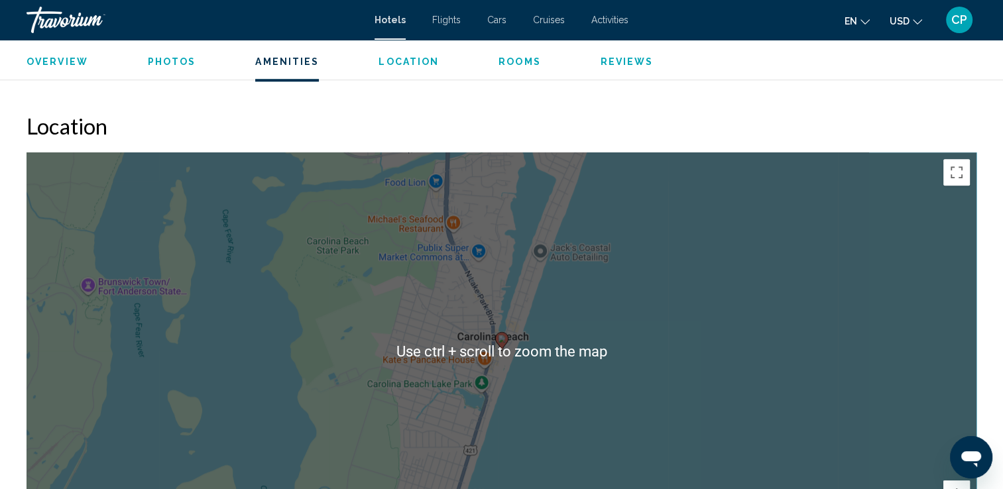
scroll to position [1194, 0]
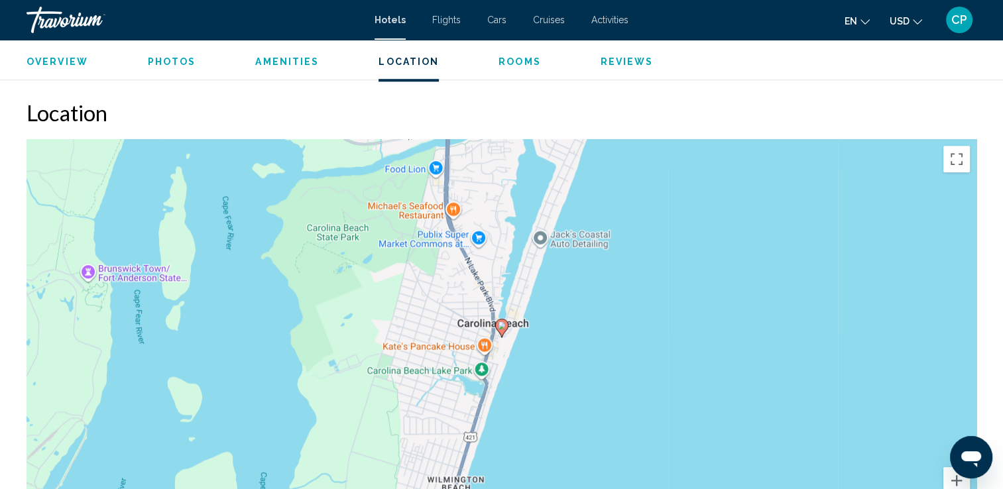
click at [991, 327] on div "Overview Type Hotel Address 1 Harper Avenue, Carolina Beach NC 28428, United St…" at bounding box center [501, 424] width 1003 height 2228
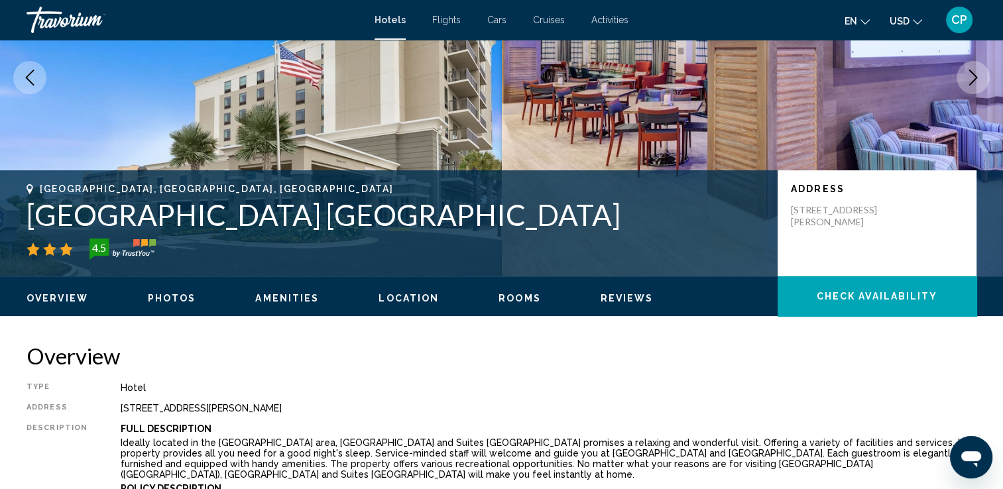
scroll to position [162, 0]
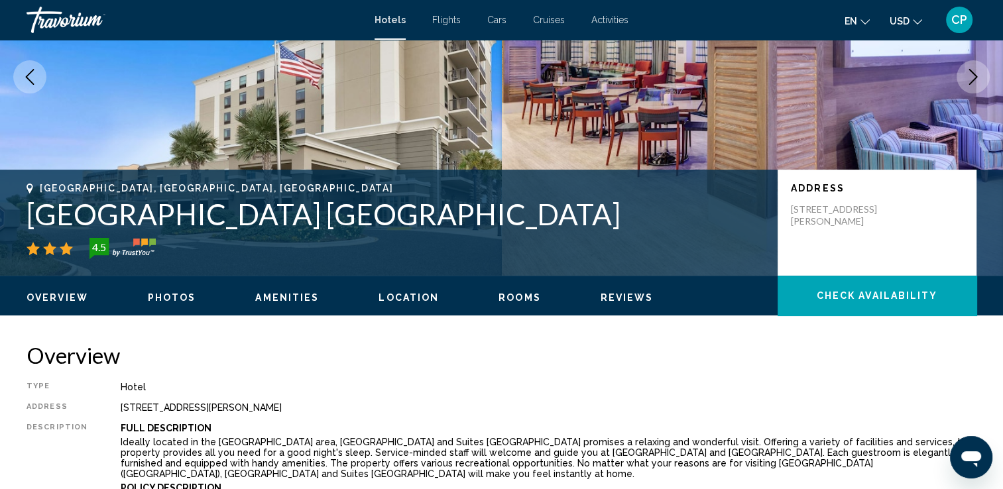
click at [515, 296] on span "Rooms" at bounding box center [519, 297] width 42 height 11
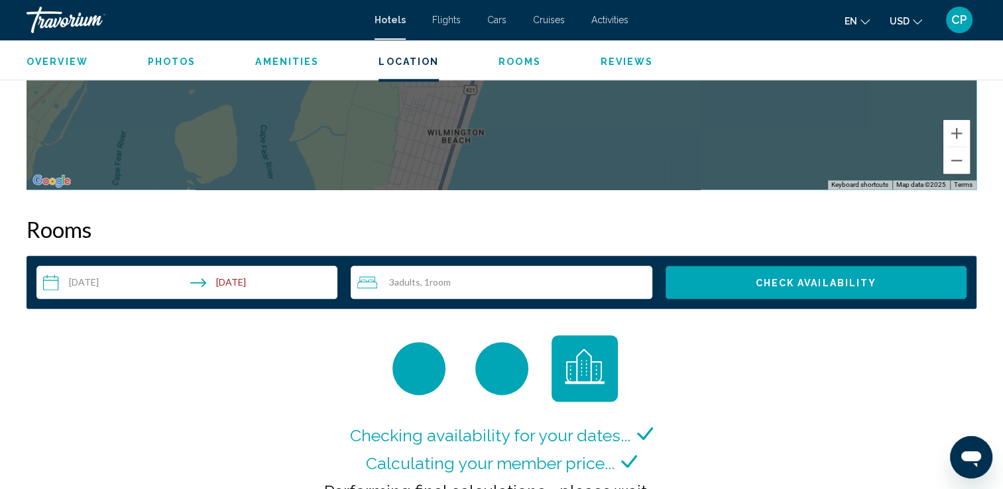
scroll to position [1542, 0]
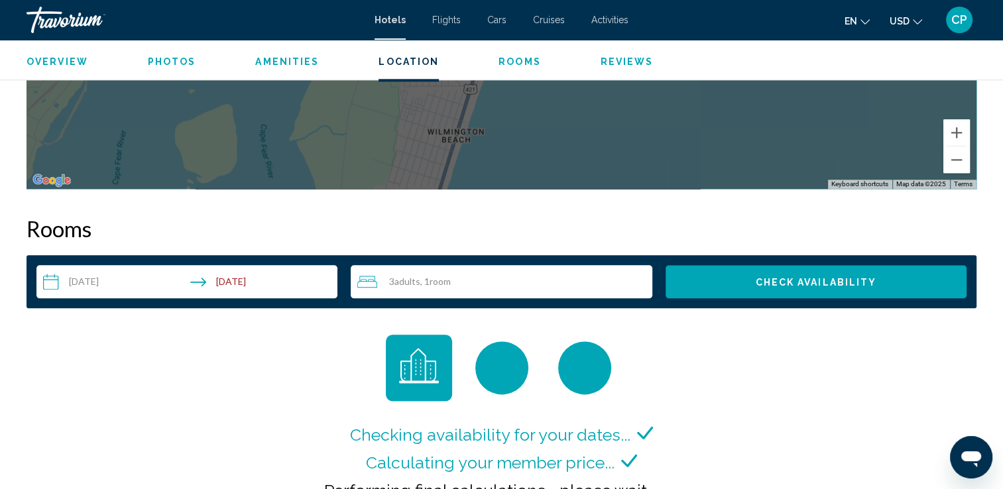
click at [899, 477] on div "Checking availability for your dates... Calculating your member price... Perfor…" at bounding box center [502, 430] width 950 height 190
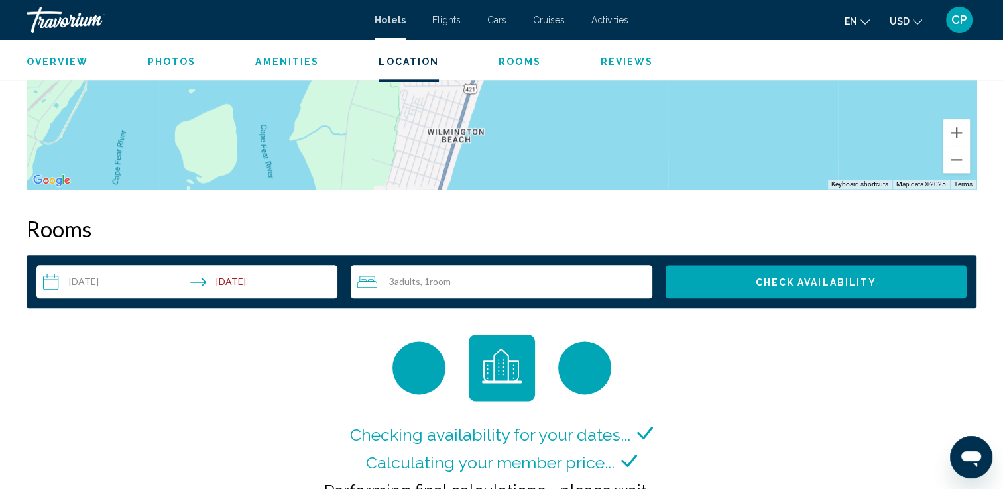
click at [877, 437] on div "Checking availability for your dates... Calculating your member price... Perfor…" at bounding box center [502, 430] width 950 height 190
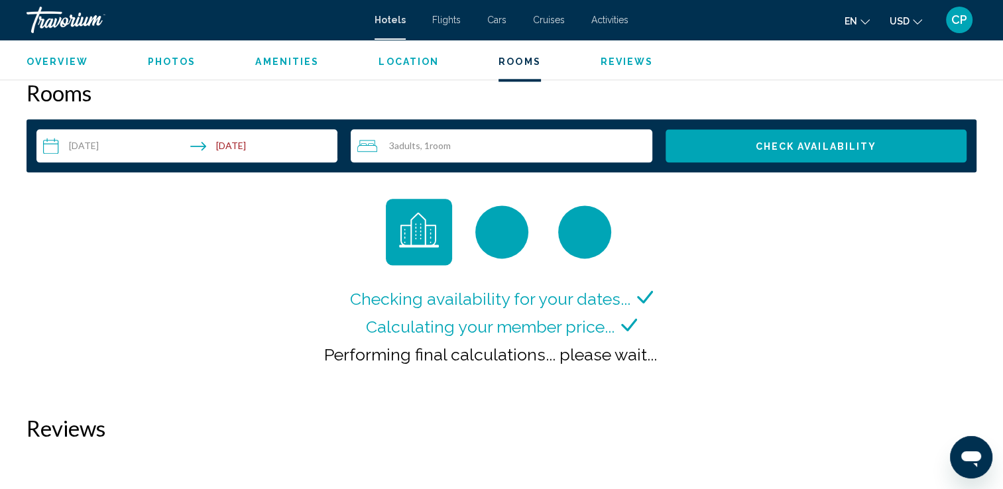
scroll to position [1678, 0]
